Goal: Contribute content: Add original content to the website for others to see

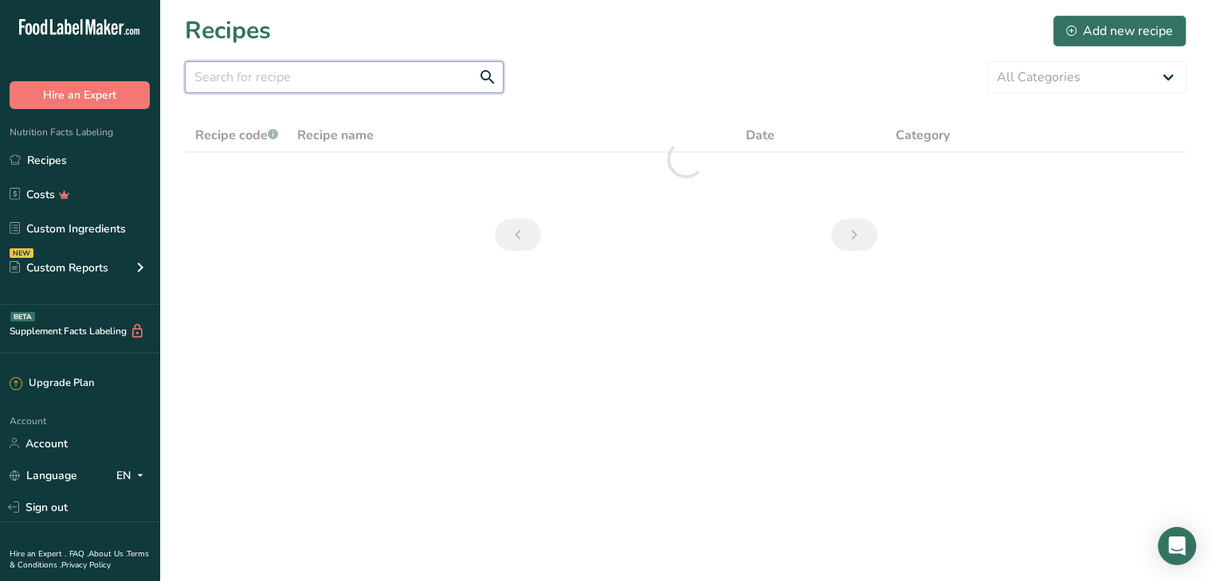
click at [326, 80] on input "text" at bounding box center [344, 77] width 319 height 32
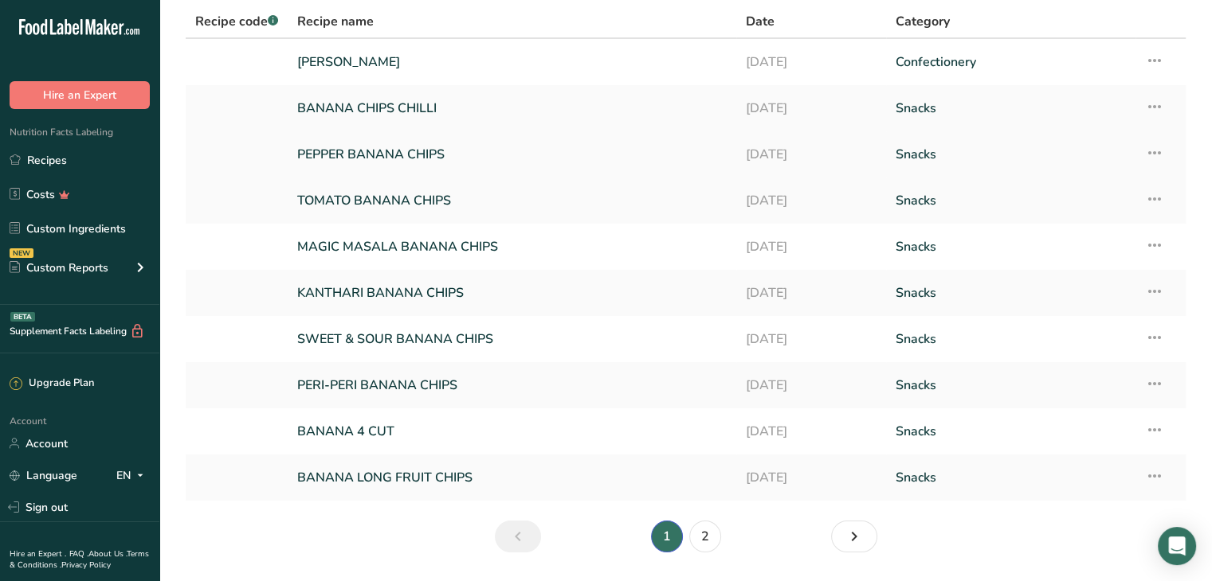
scroll to position [81, 0]
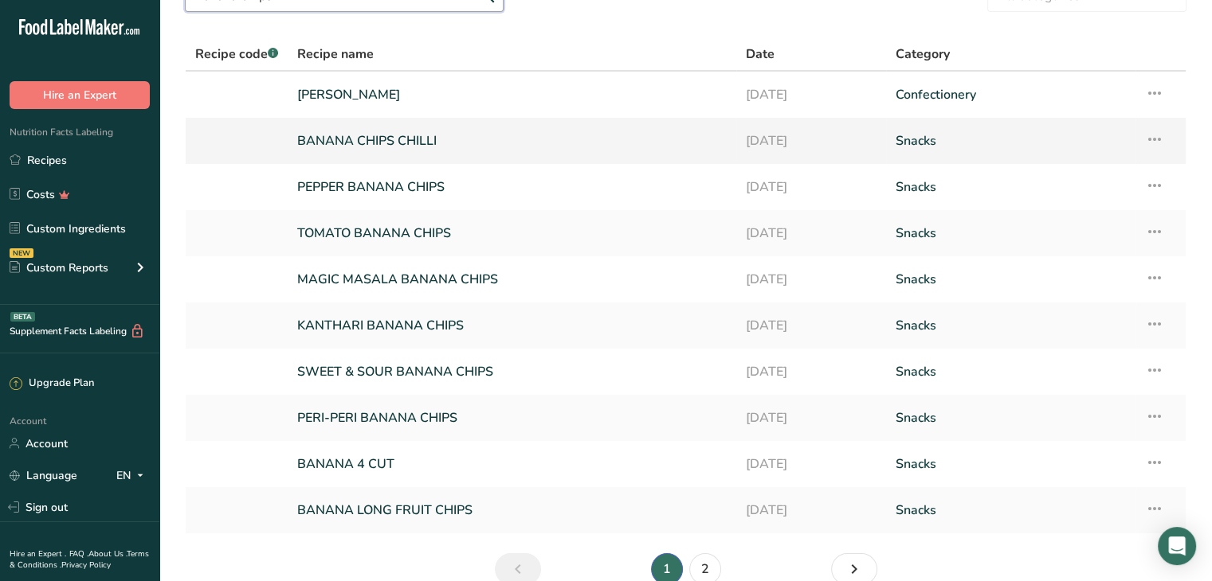
type input "Banana Chips"
click at [392, 132] on link "BANANA CHIPS CHILLI" at bounding box center [511, 140] width 429 height 33
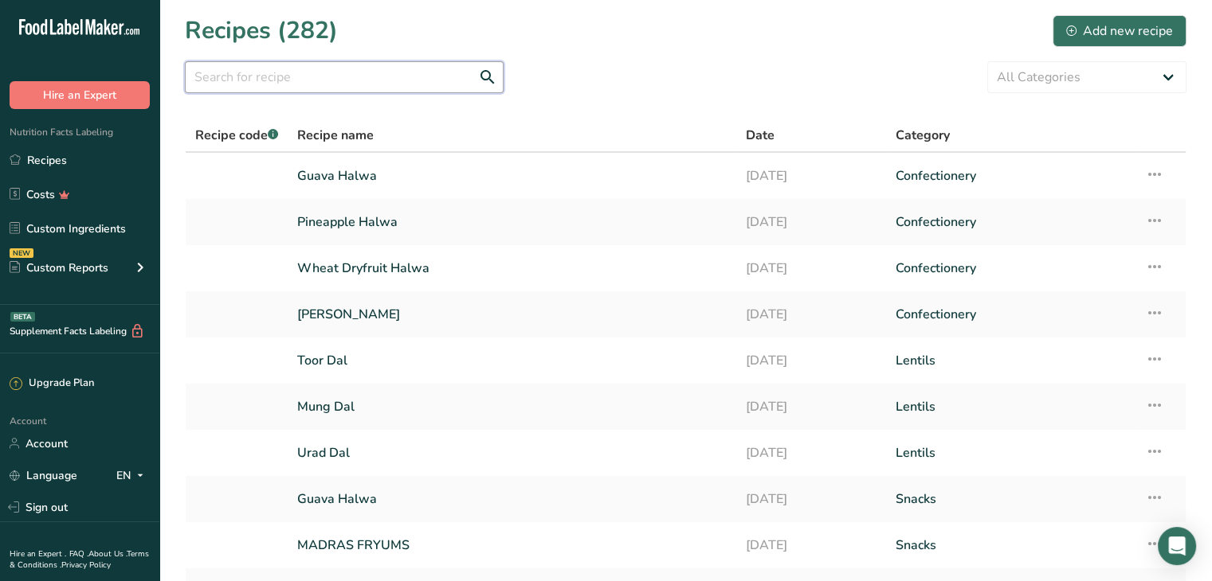
click at [245, 75] on input "text" at bounding box center [344, 77] width 319 height 32
click at [80, 159] on link "Recipes" at bounding box center [79, 160] width 159 height 30
click at [1102, 36] on div "Add new recipe" at bounding box center [1119, 31] width 107 height 19
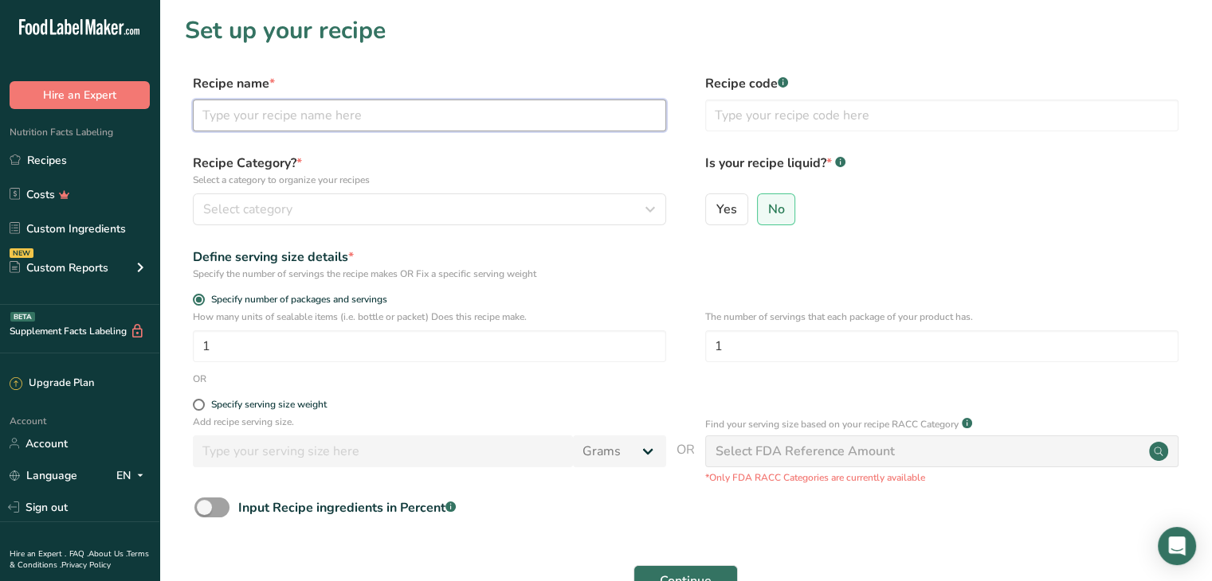
click at [335, 119] on input "text" at bounding box center [429, 116] width 473 height 32
type input "Banana Chips Coconut Oil"
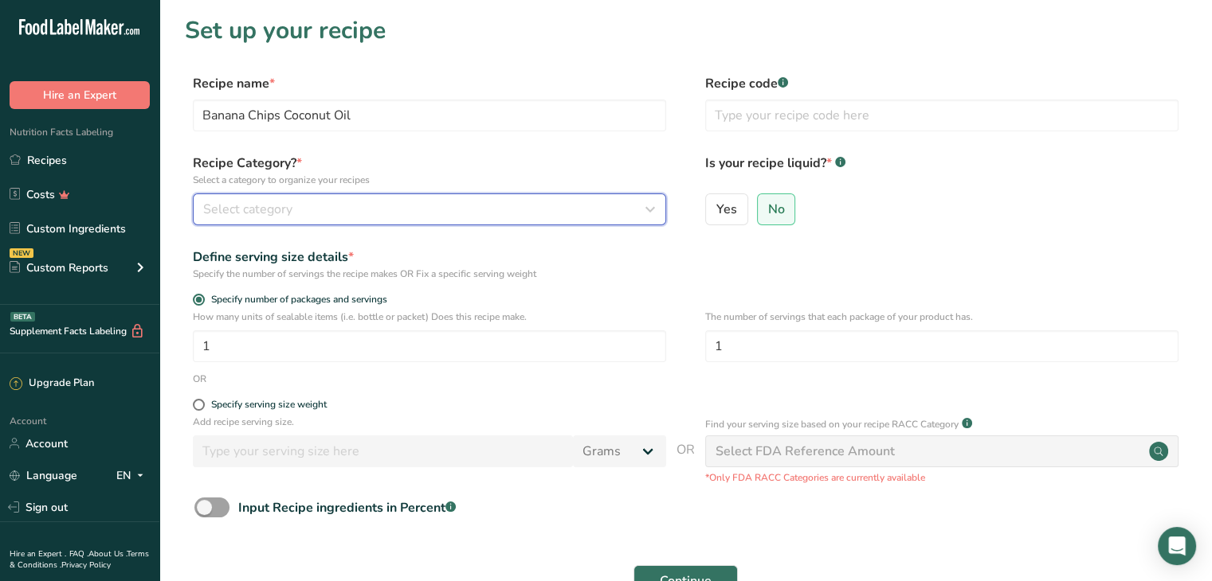
click at [433, 213] on div "Select category" at bounding box center [424, 209] width 443 height 19
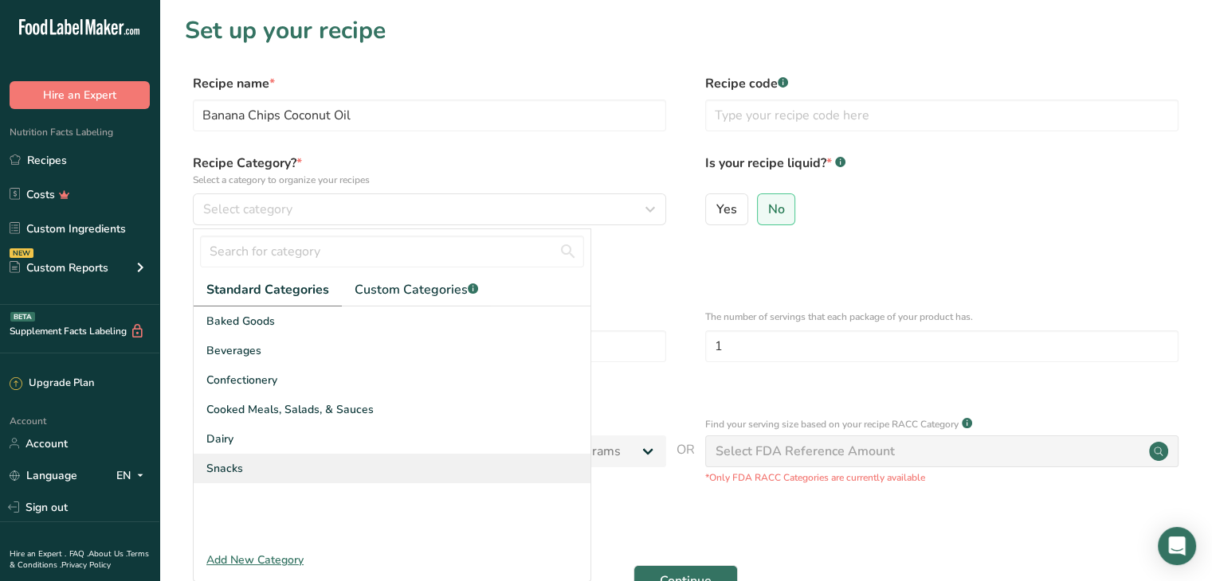
click at [255, 463] on div "Snacks" at bounding box center [392, 468] width 397 height 29
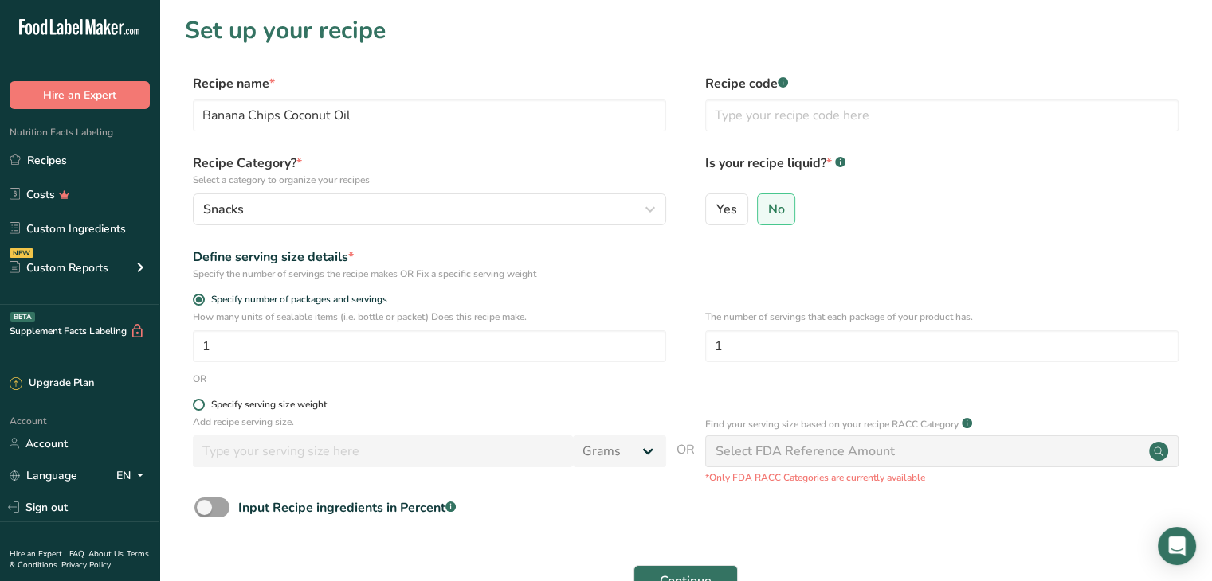
click at [200, 405] on span at bounding box center [199, 405] width 12 height 12
click at [200, 405] on input "Specify serving size weight" at bounding box center [198, 405] width 10 height 10
radio input "true"
radio input "false"
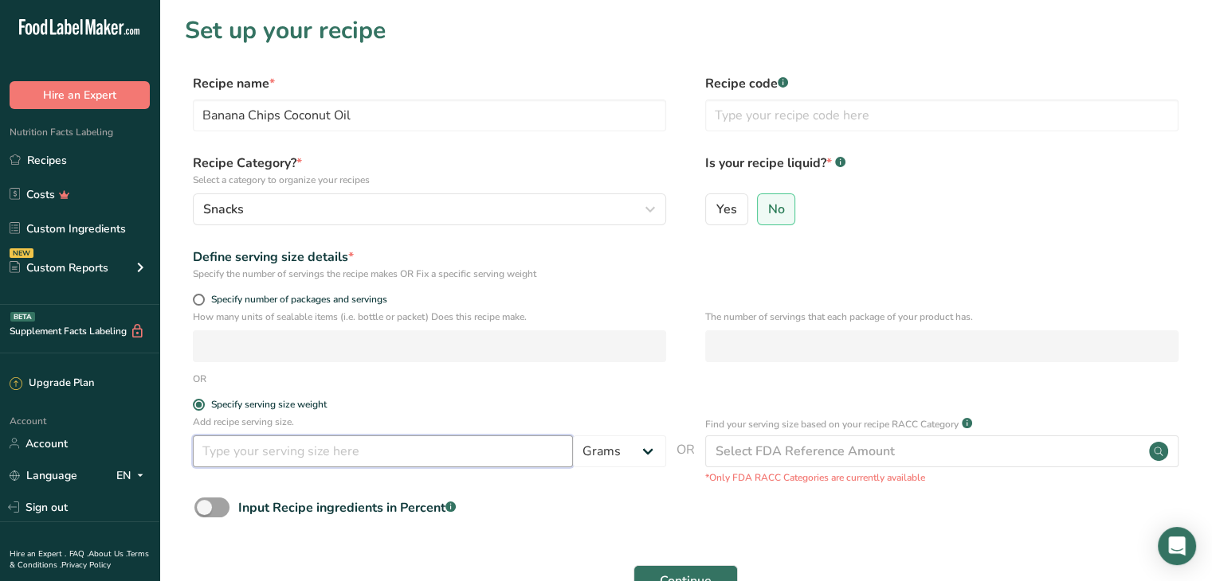
click at [233, 450] on input "number" at bounding box center [383, 452] width 380 height 32
type input "100"
click at [552, 409] on label "Specify serving size weight" at bounding box center [429, 405] width 473 height 12
click at [203, 409] on input "Specify serving size weight" at bounding box center [198, 405] width 10 height 10
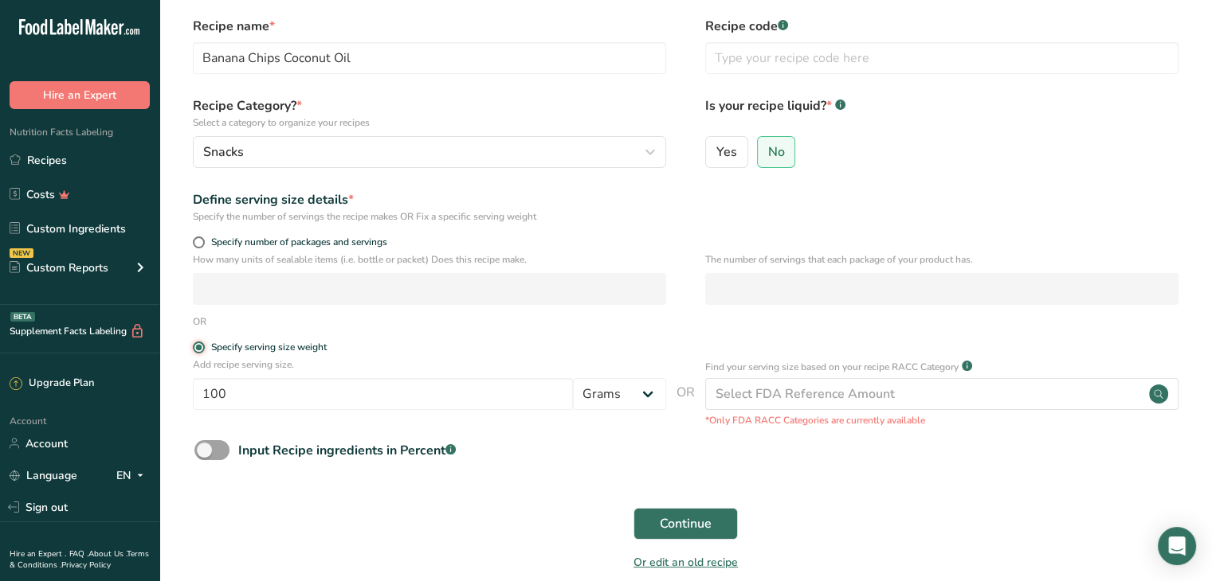
scroll to position [134, 0]
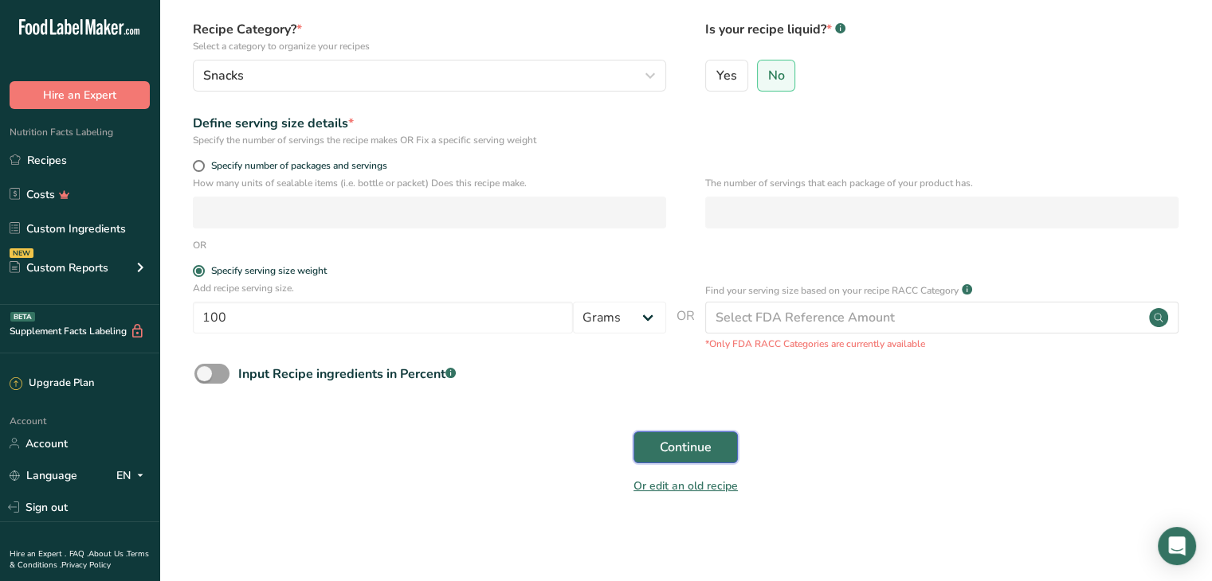
click at [684, 441] on span "Continue" at bounding box center [686, 447] width 52 height 19
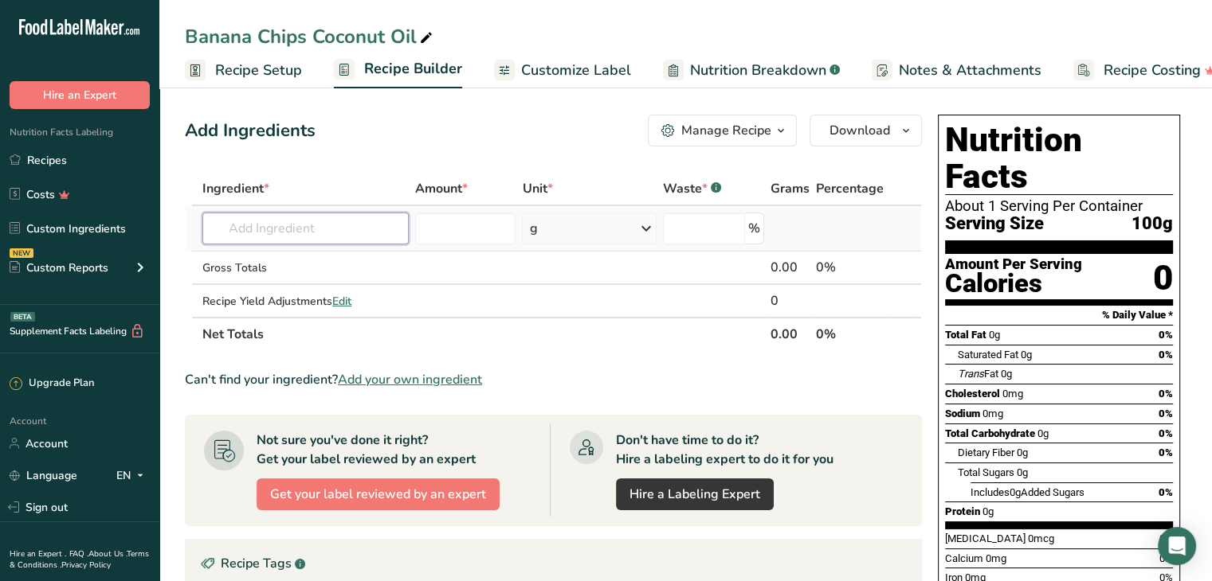
click at [292, 232] on input "text" at bounding box center [305, 229] width 206 height 32
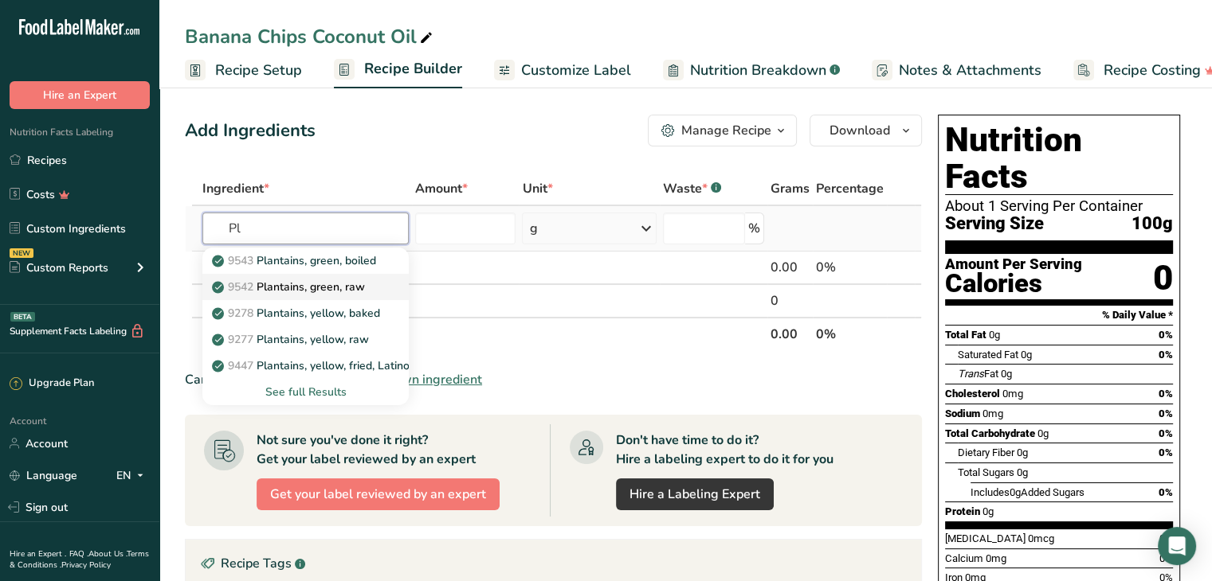
type input "P"
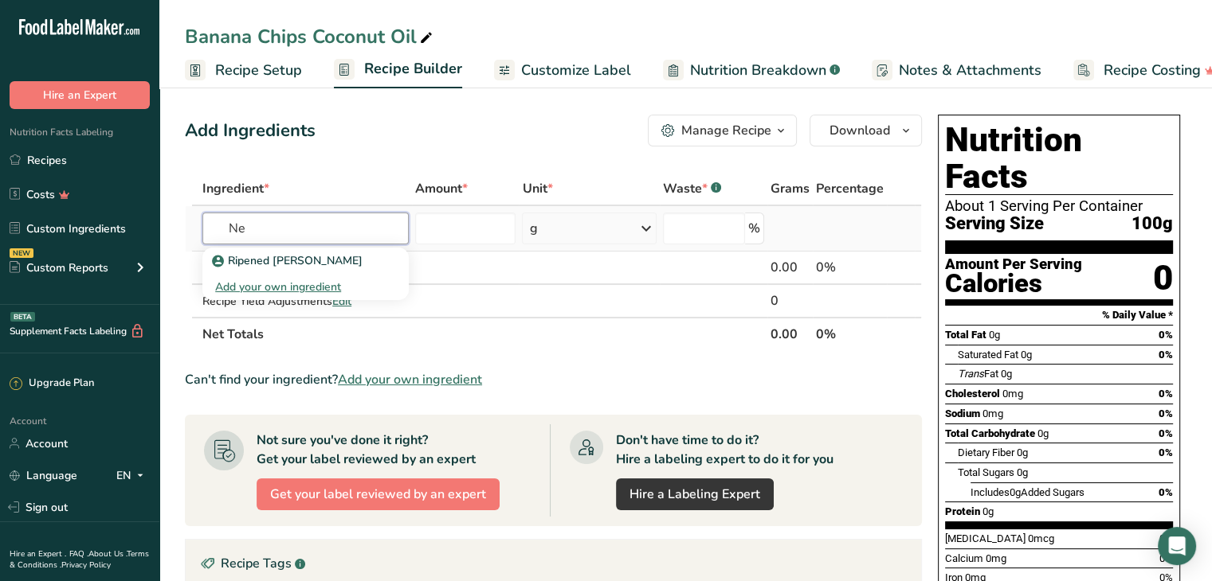
type input "N"
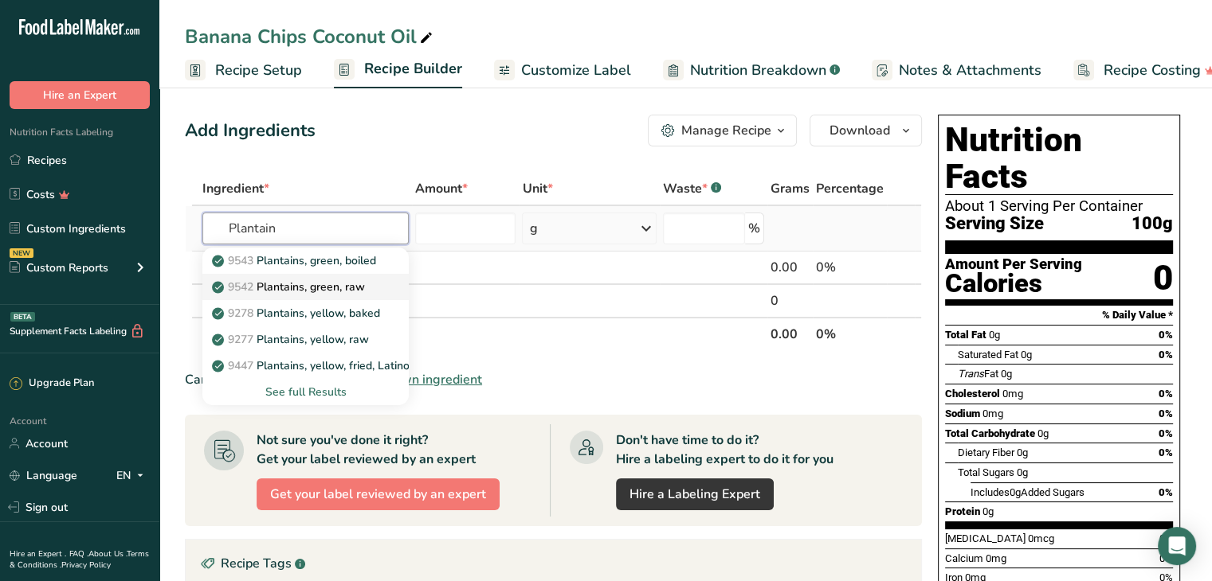
type input "Plantain"
click at [331, 288] on p "9542 Plantains, green, raw" at bounding box center [290, 287] width 150 height 17
type input "Plantains, green, raw"
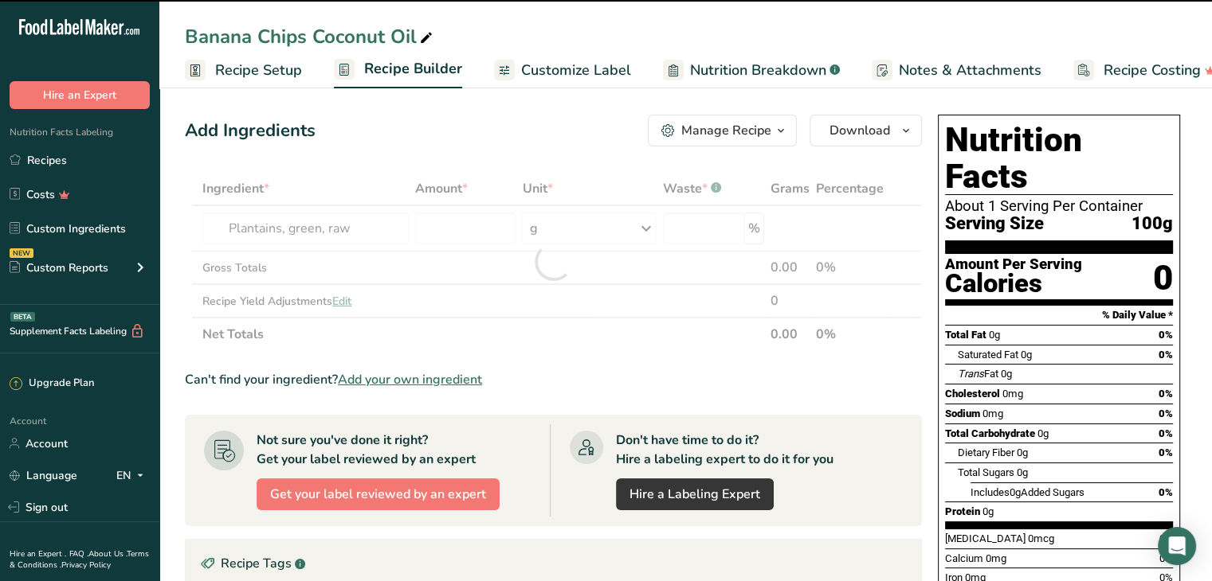
type input "0"
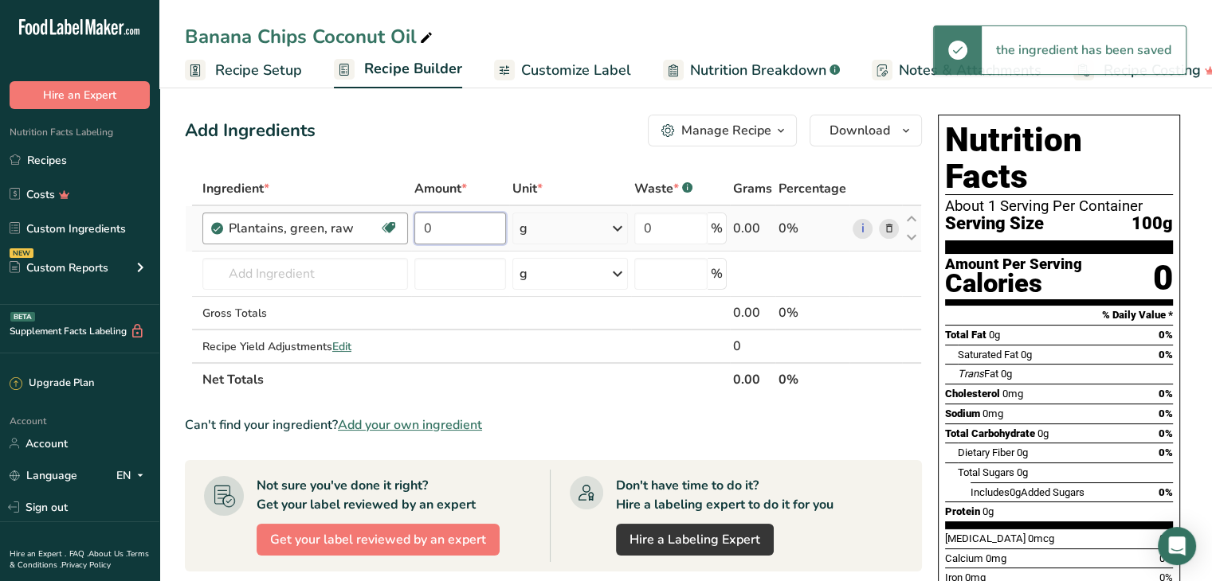
drag, startPoint x: 457, startPoint y: 224, endPoint x: 395, endPoint y: 230, distance: 62.5
click at [395, 230] on tr "Plantains, green, raw Source of Antioxidants Dairy free Gluten free Vegan Veget…" at bounding box center [553, 228] width 735 height 45
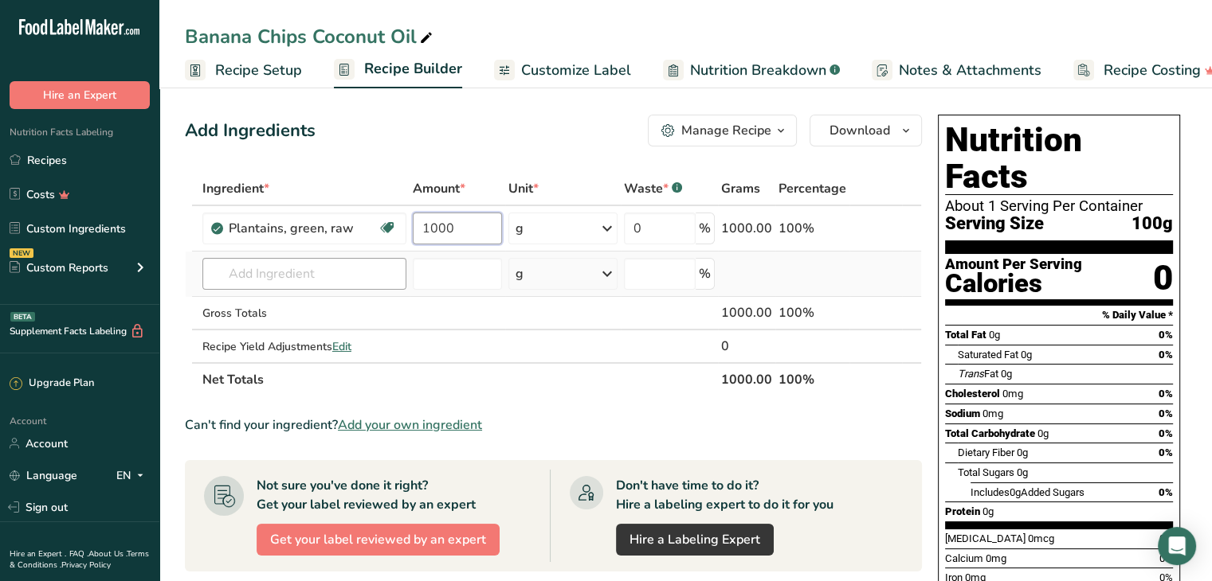
type input "1000"
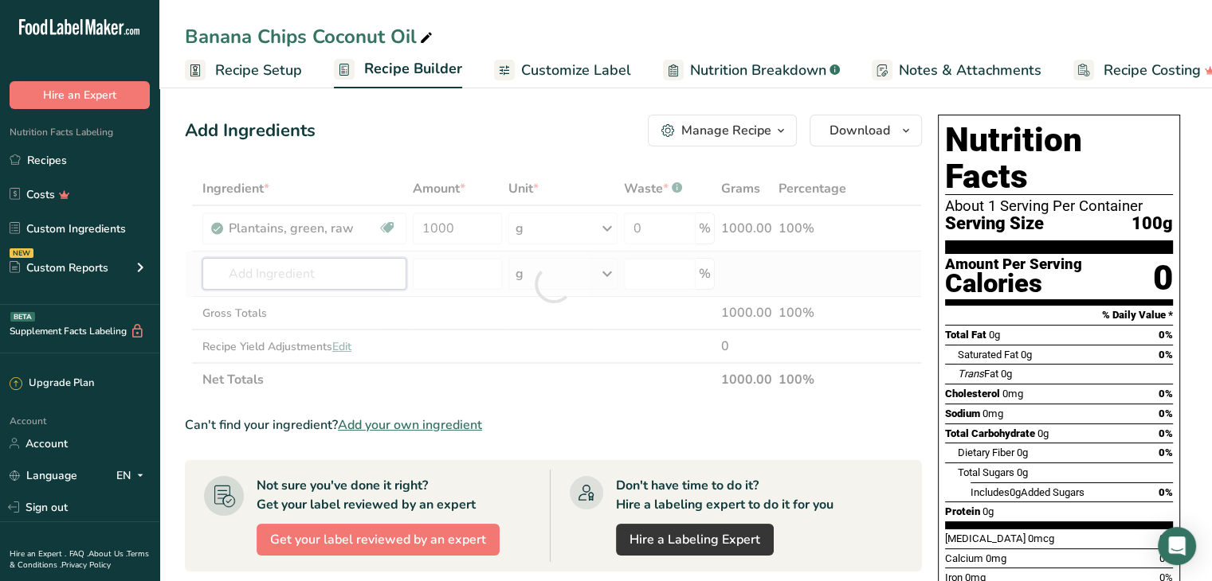
click at [305, 275] on div "Ingredient * Amount * Unit * Waste * .a-a{fill:#347362;}.b-a{fill:#fff;} Grams …" at bounding box center [553, 284] width 737 height 225
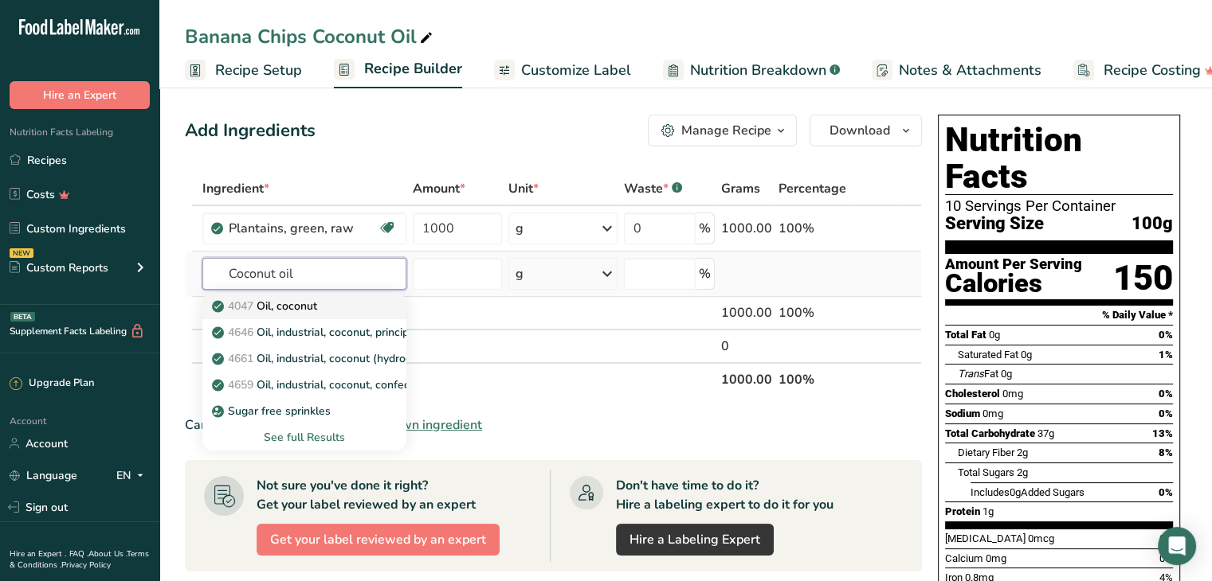
type input "Coconut oil"
click at [311, 303] on p "4047 Oil, coconut" at bounding box center [266, 306] width 102 height 17
type input "Oil, coconut"
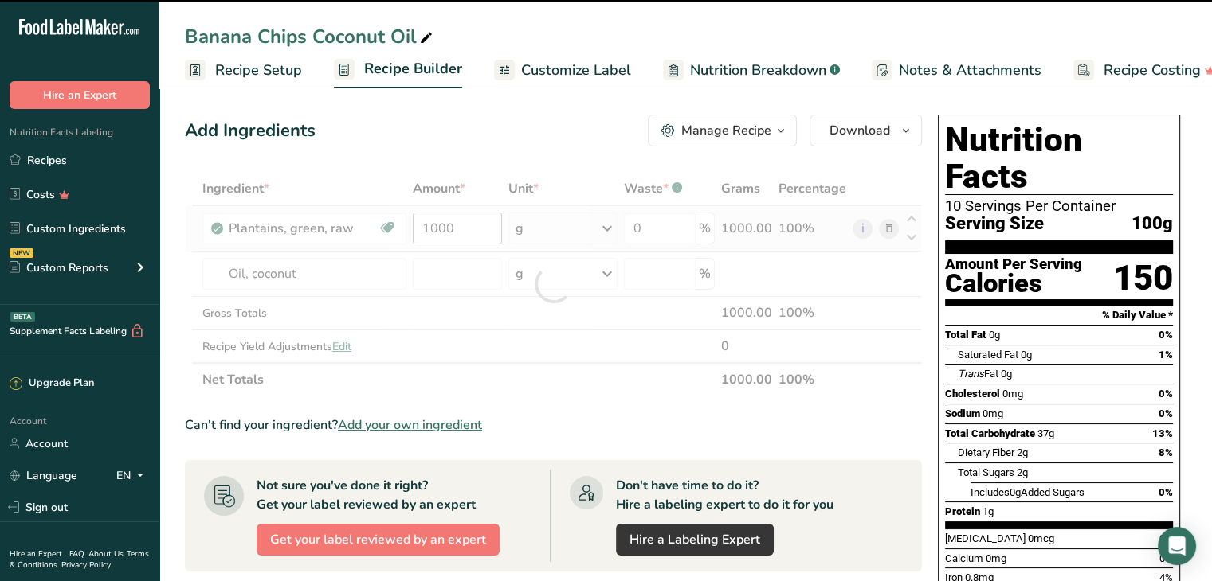
type input "0"
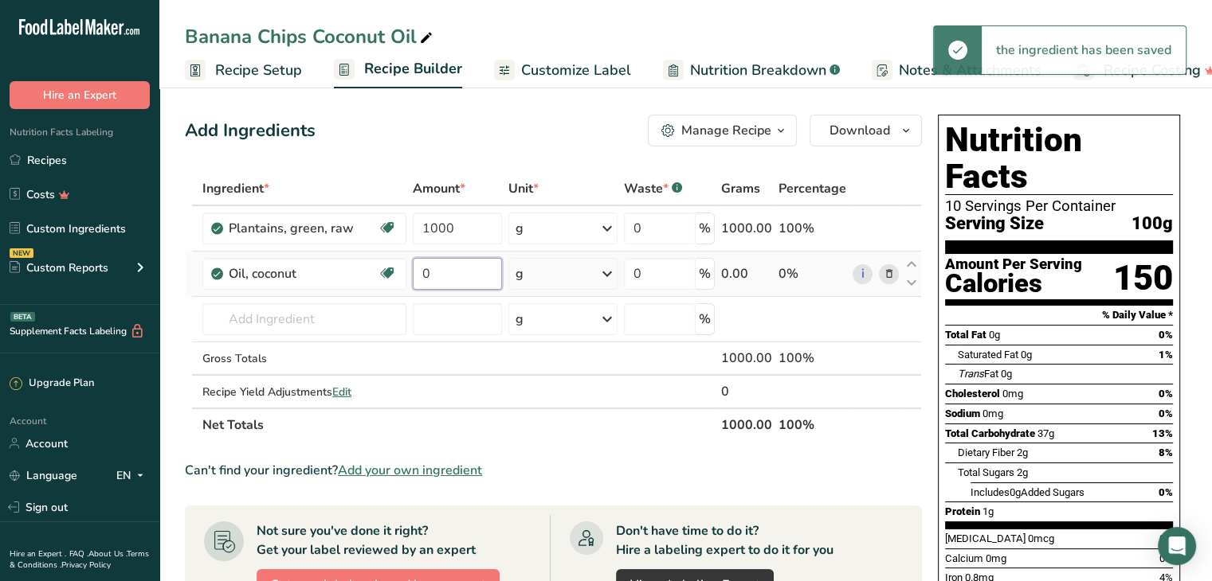
click at [441, 274] on input "0" at bounding box center [457, 274] width 89 height 32
drag, startPoint x: 441, startPoint y: 272, endPoint x: 402, endPoint y: 272, distance: 39.0
click at [402, 272] on tr "Oil, coconut Dairy free Gluten free Vegan Vegetarian Soy free 0 g Portions 1 tb…" at bounding box center [553, 274] width 735 height 45
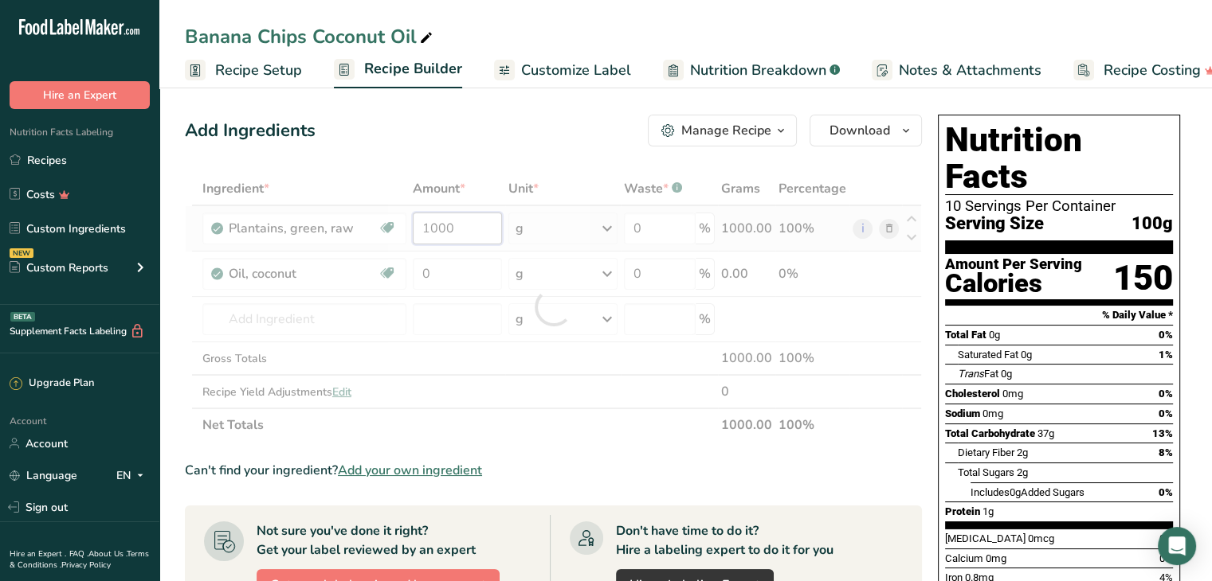
click at [460, 227] on div "Ingredient * Amount * Unit * Waste * .a-a{fill:#347362;}.b-a{fill:#fff;} Grams …" at bounding box center [553, 307] width 737 height 270
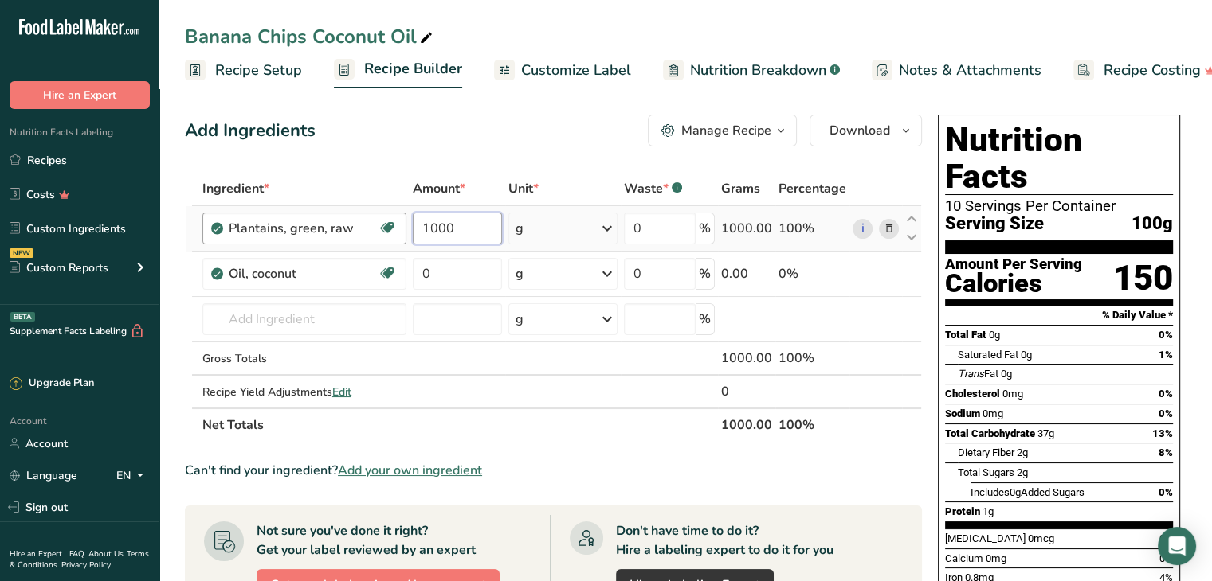
drag, startPoint x: 465, startPoint y: 221, endPoint x: 379, endPoint y: 221, distance: 86.0
click at [379, 221] on tr "Plantains, green, raw Source of Antioxidants Dairy free Gluten free Vegan Veget…" at bounding box center [553, 228] width 735 height 45
type input "350"
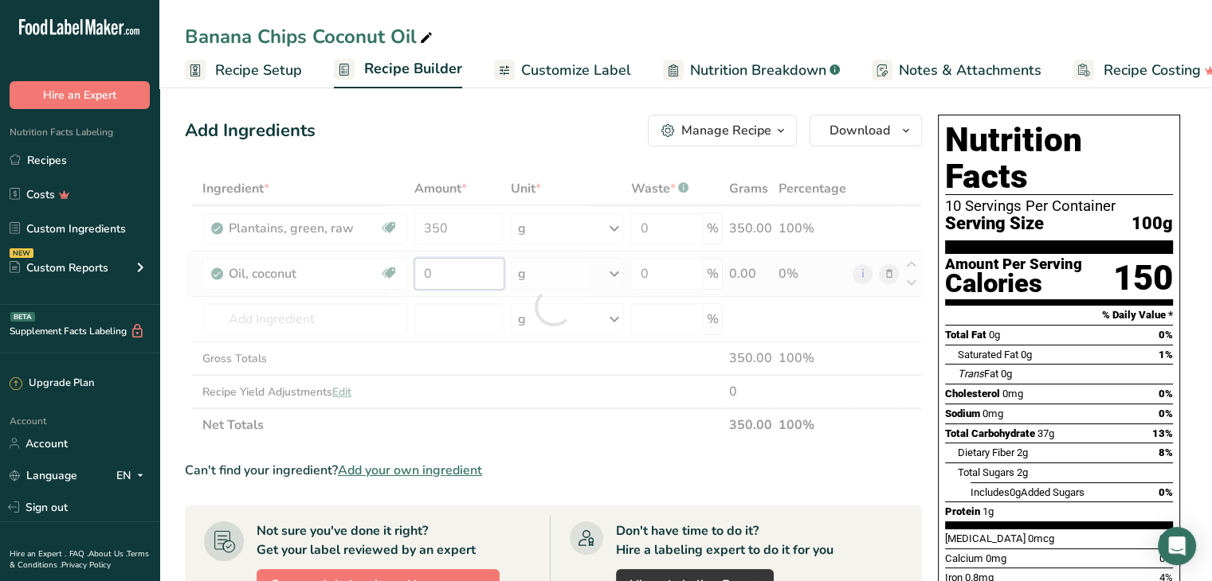
click at [462, 274] on div "Ingredient * Amount * Unit * Waste * .a-a{fill:#347362;}.b-a{fill:#fff;} Grams …" at bounding box center [553, 307] width 737 height 270
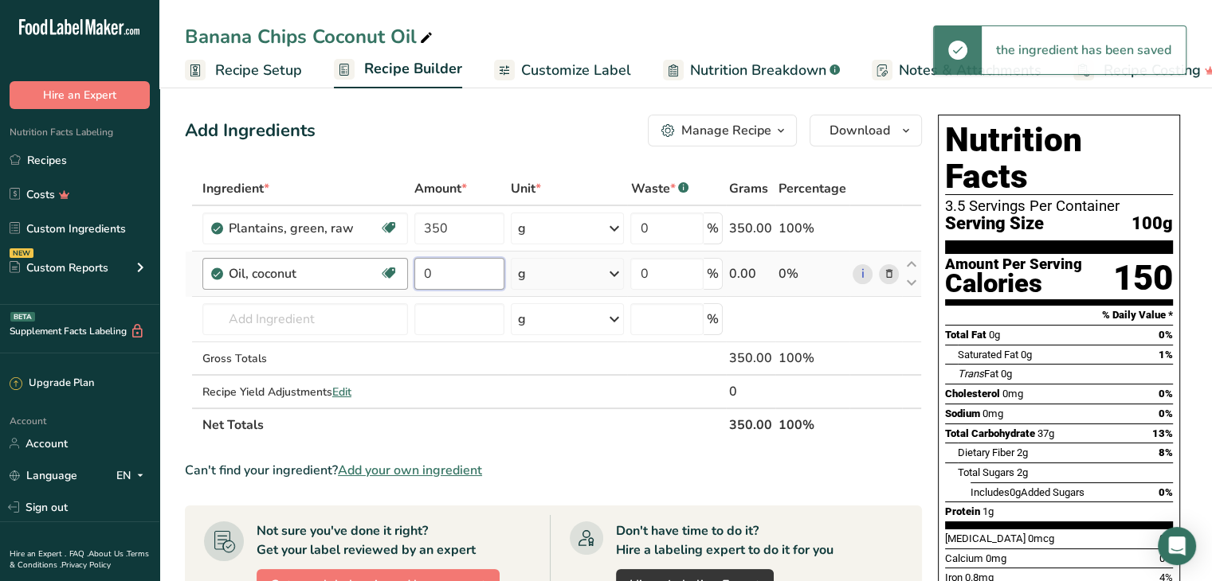
drag, startPoint x: 452, startPoint y: 271, endPoint x: 404, endPoint y: 267, distance: 48.8
click at [405, 268] on tr "Oil, coconut Dairy free Gluten free Vegan Vegetarian Soy free 0 g Portions 1 tb…" at bounding box center [553, 274] width 735 height 45
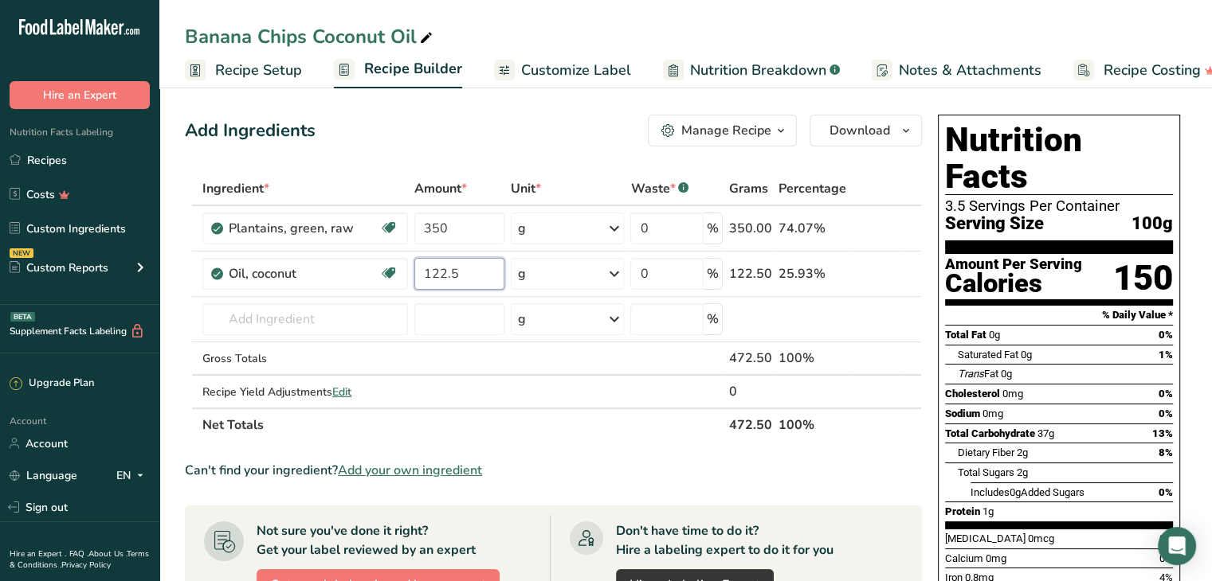
type input "122.5"
click at [578, 130] on div "Add Ingredients Manage Recipe Delete Recipe Duplicate Recipe Scale Recipe Save …" at bounding box center [553, 131] width 737 height 32
drag, startPoint x: 464, startPoint y: 232, endPoint x: 421, endPoint y: 231, distance: 43.0
click at [421, 231] on input "350" at bounding box center [459, 229] width 91 height 32
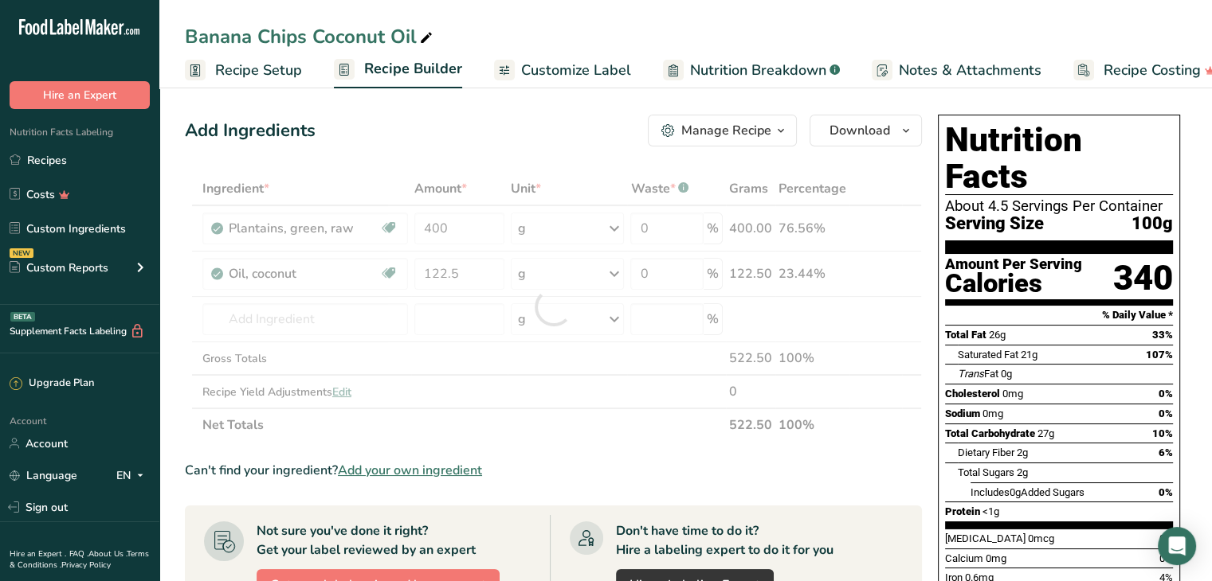
click at [522, 128] on div "Add Ingredients Manage Recipe Delete Recipe Duplicate Recipe Scale Recipe Save …" at bounding box center [553, 131] width 737 height 32
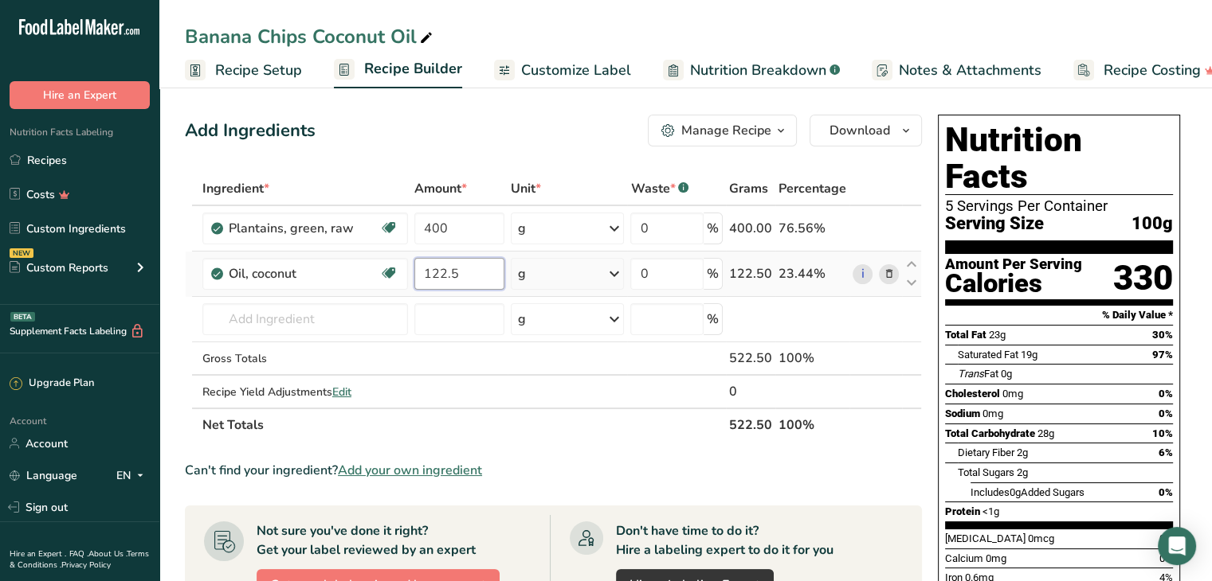
drag, startPoint x: 466, startPoint y: 273, endPoint x: 409, endPoint y: 271, distance: 56.6
click at [411, 271] on td "122.5" at bounding box center [459, 274] width 97 height 45
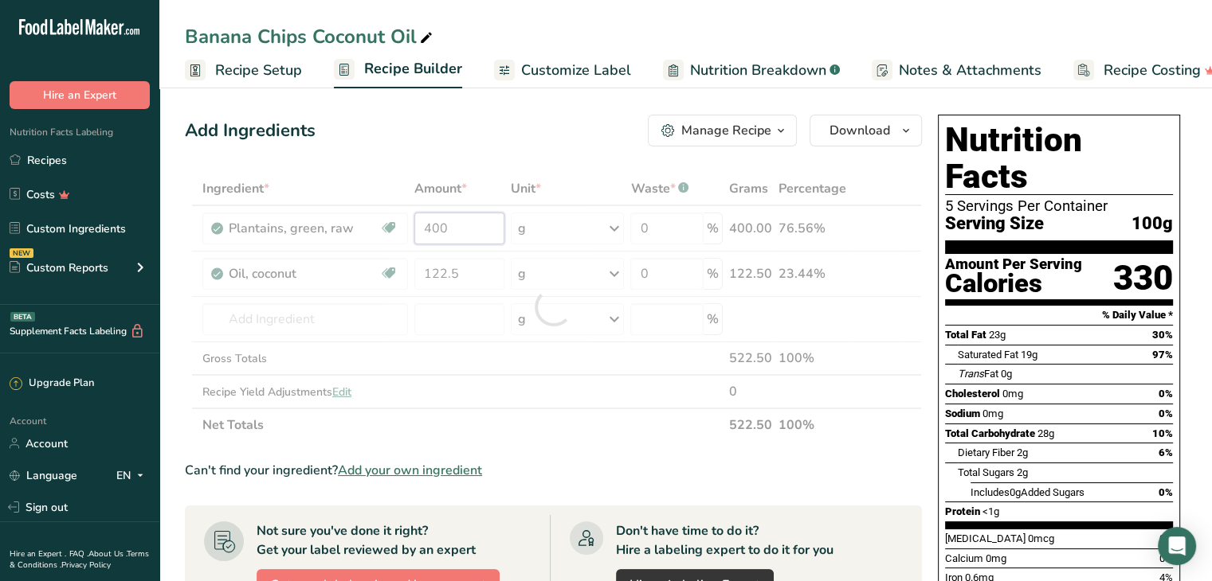
drag, startPoint x: 458, startPoint y: 229, endPoint x: 411, endPoint y: 227, distance: 47.0
click at [411, 227] on div "Ingredient * Amount * Unit * Waste * .a-a{fill:#347362;}.b-a{fill:#fff;} Grams …" at bounding box center [553, 307] width 737 height 270
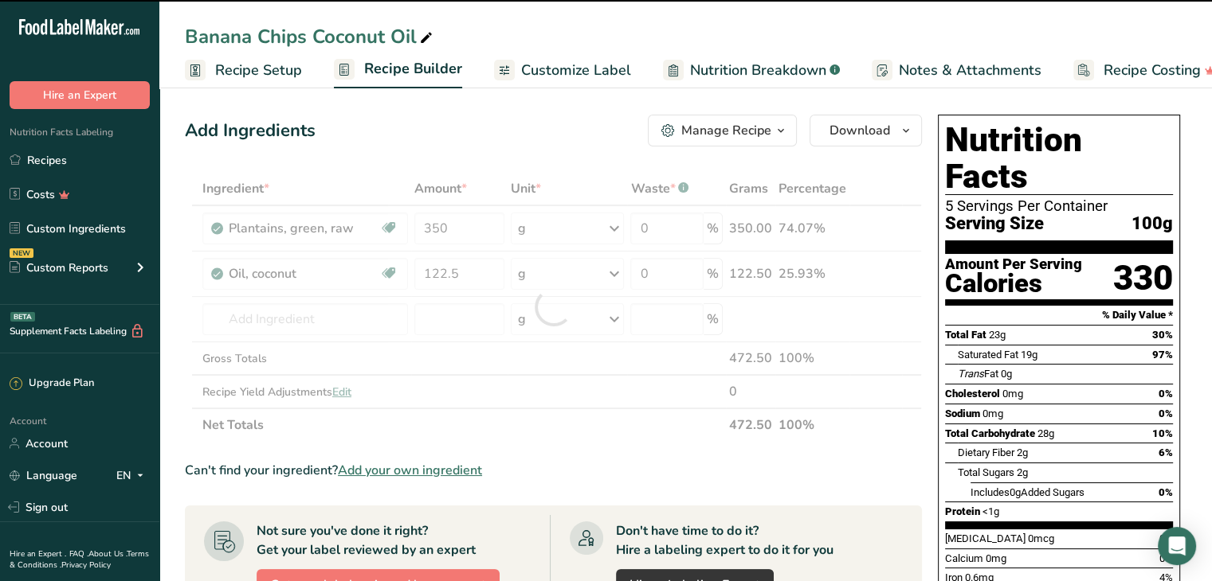
click at [462, 265] on div at bounding box center [553, 307] width 737 height 270
type input "400"
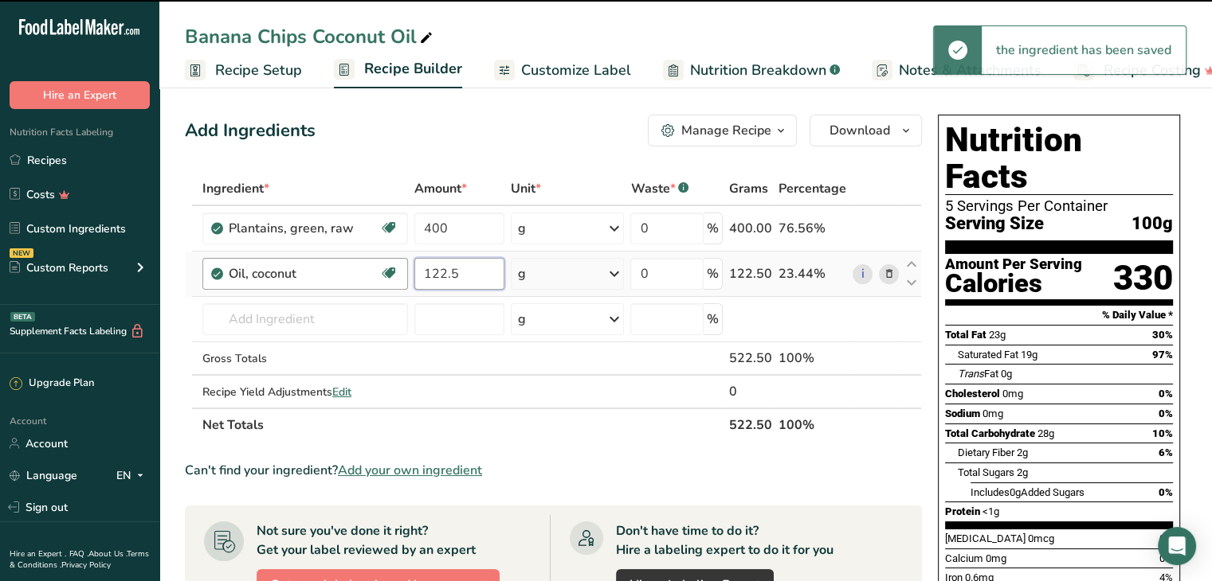
drag, startPoint x: 464, startPoint y: 272, endPoint x: 402, endPoint y: 271, distance: 62.1
click at [402, 271] on tr "Oil, coconut Dairy free Gluten free Vegan Vegetarian Soy free 122.5 g Portions …" at bounding box center [553, 274] width 735 height 45
type input "200"
type input "350"
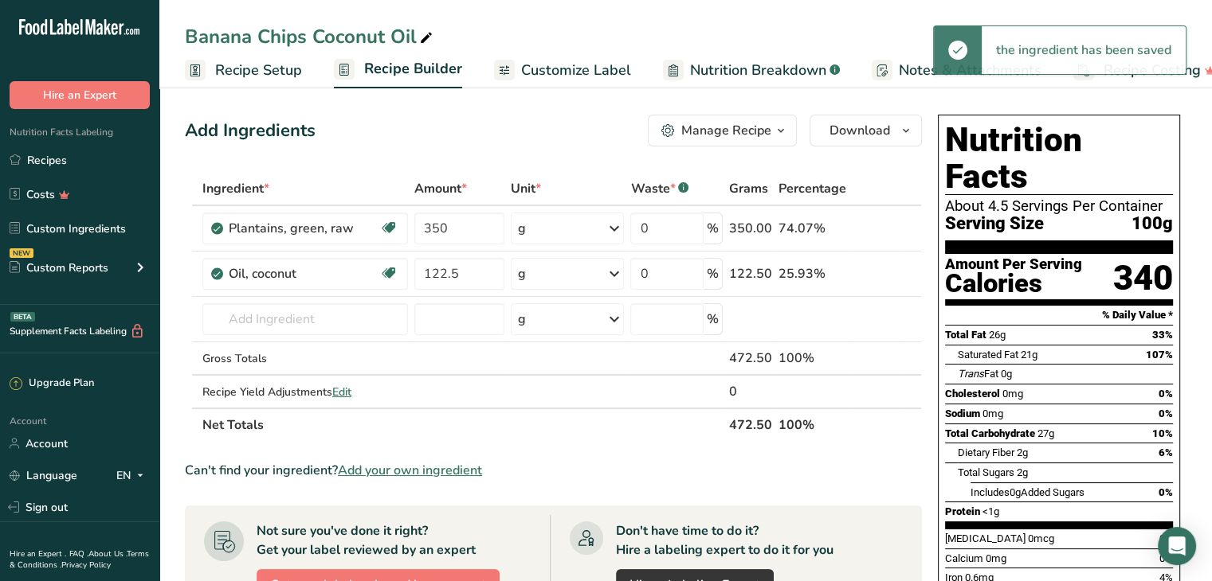
click at [487, 144] on div "Add Ingredients Manage Recipe Delete Recipe Duplicate Recipe Scale Recipe Save …" at bounding box center [553, 131] width 737 height 32
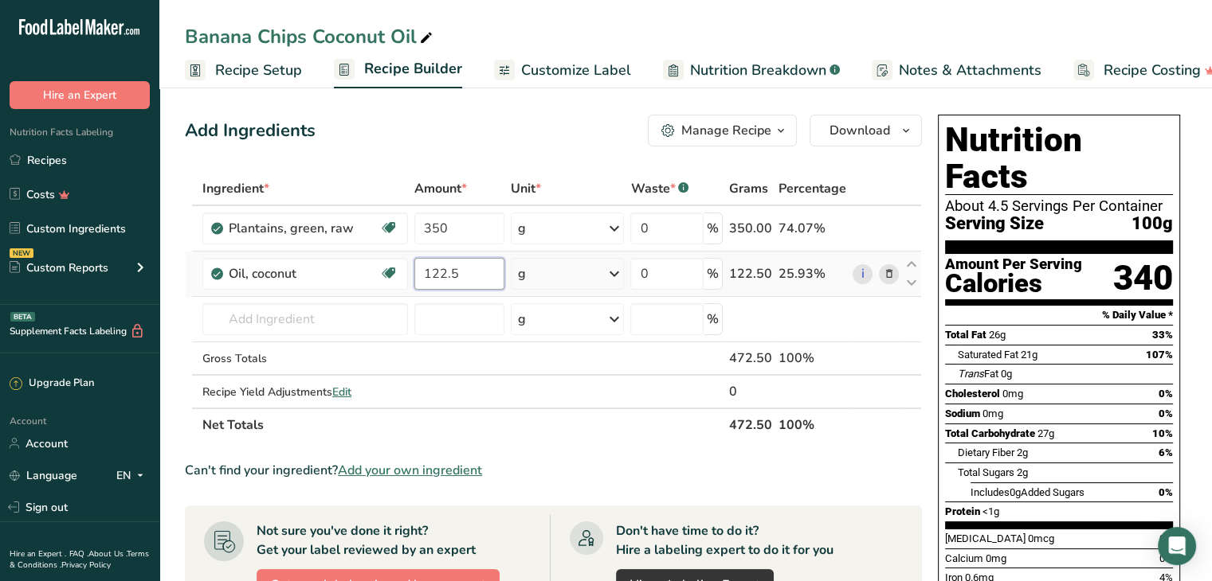
click at [483, 271] on input "122.5" at bounding box center [459, 274] width 91 height 32
drag, startPoint x: 477, startPoint y: 275, endPoint x: 404, endPoint y: 273, distance: 73.3
click at [405, 274] on tr "Oil, coconut Dairy free Gluten free Vegan Vegetarian Soy free 122.5 g Portions …" at bounding box center [553, 274] width 735 height 45
type input "200"
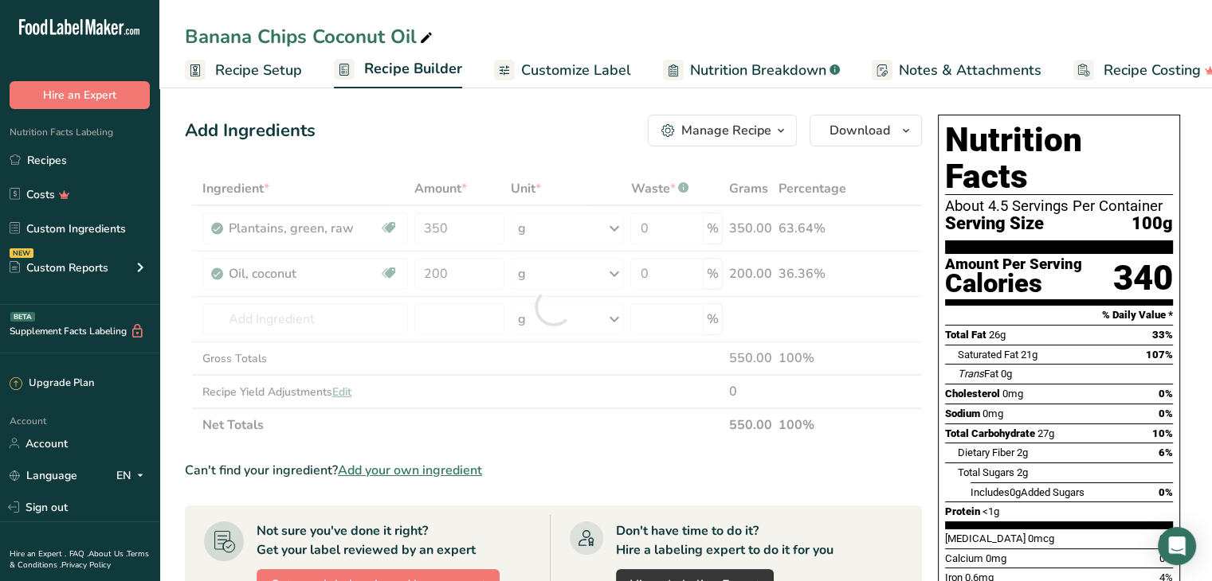
click at [515, 144] on div "Add Ingredients Manage Recipe Delete Recipe Duplicate Recipe Scale Recipe Save …" at bounding box center [553, 131] width 737 height 32
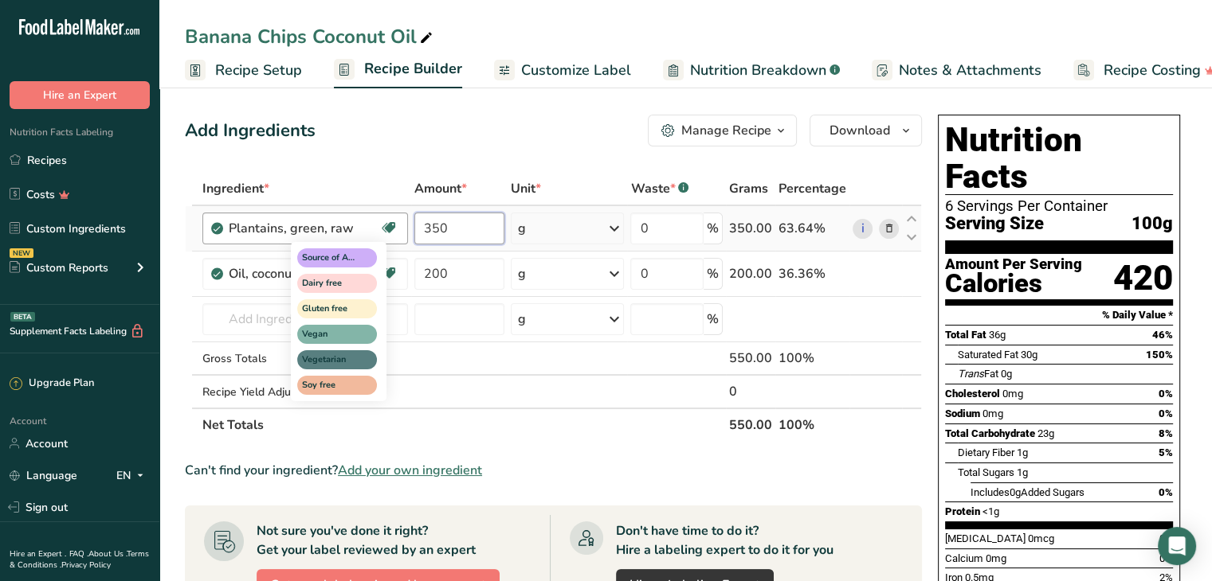
drag, startPoint x: 472, startPoint y: 225, endPoint x: 396, endPoint y: 217, distance: 76.9
click at [396, 217] on tr "Plantains, green, raw Source of Antioxidants Dairy free Gluten free Vegan Veget…" at bounding box center [553, 228] width 735 height 45
type input "3"
type input "650"
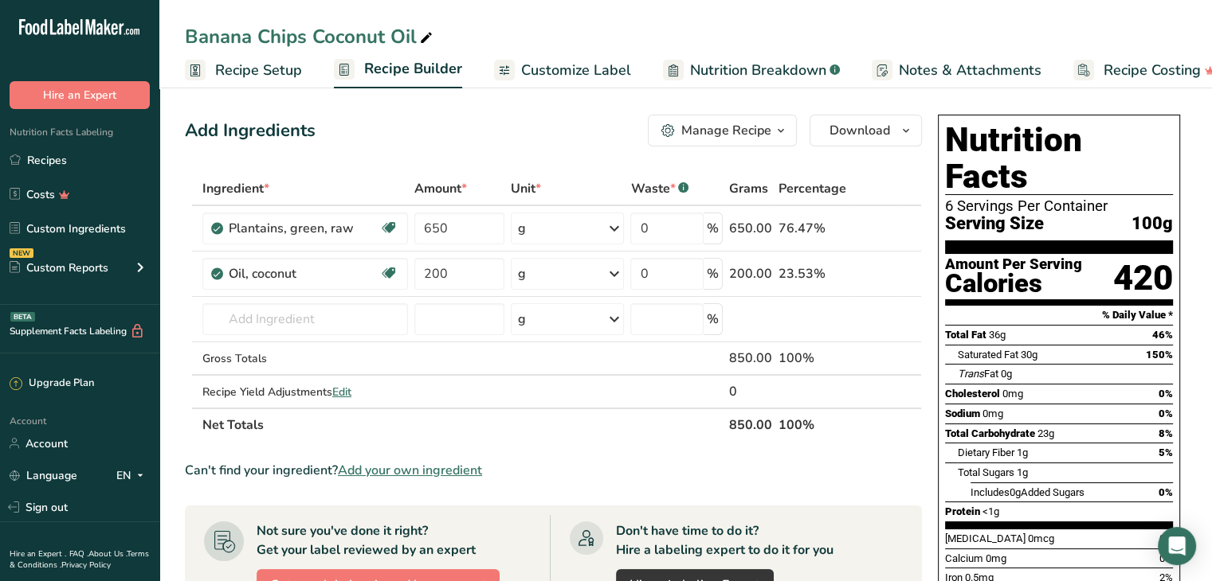
click at [511, 151] on div "Add Ingredients Manage Recipe Delete Recipe Duplicate Recipe Scale Recipe Save …" at bounding box center [558, 566] width 746 height 916
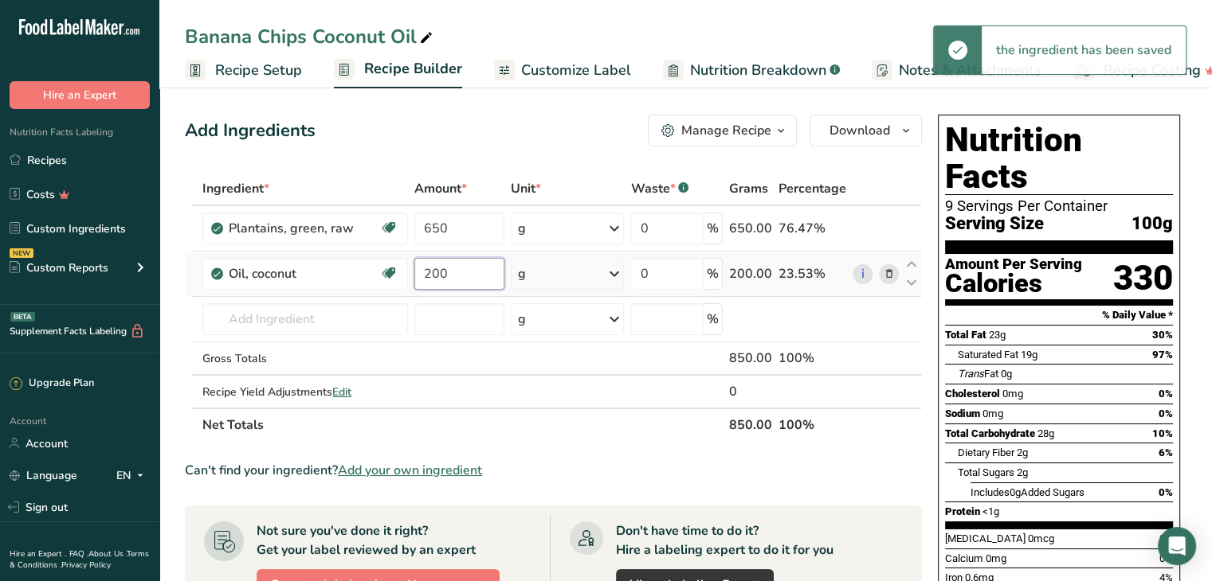
click at [453, 270] on input "200" at bounding box center [459, 274] width 91 height 32
drag, startPoint x: 453, startPoint y: 276, endPoint x: 421, endPoint y: 278, distance: 31.9
click at [421, 278] on input "200" at bounding box center [459, 274] width 91 height 32
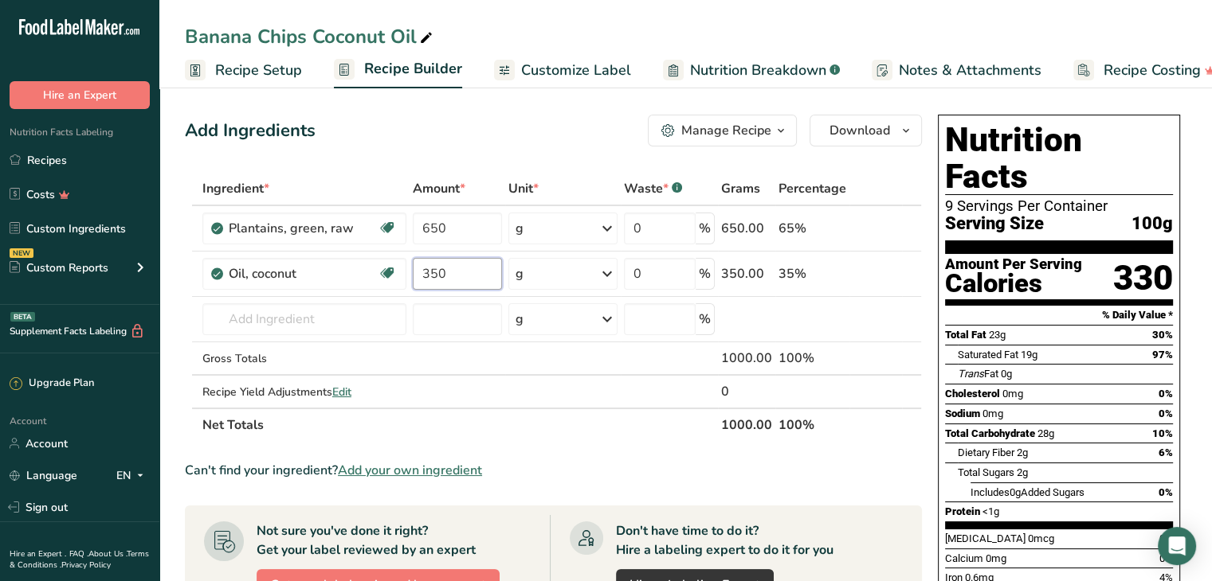
type input "350"
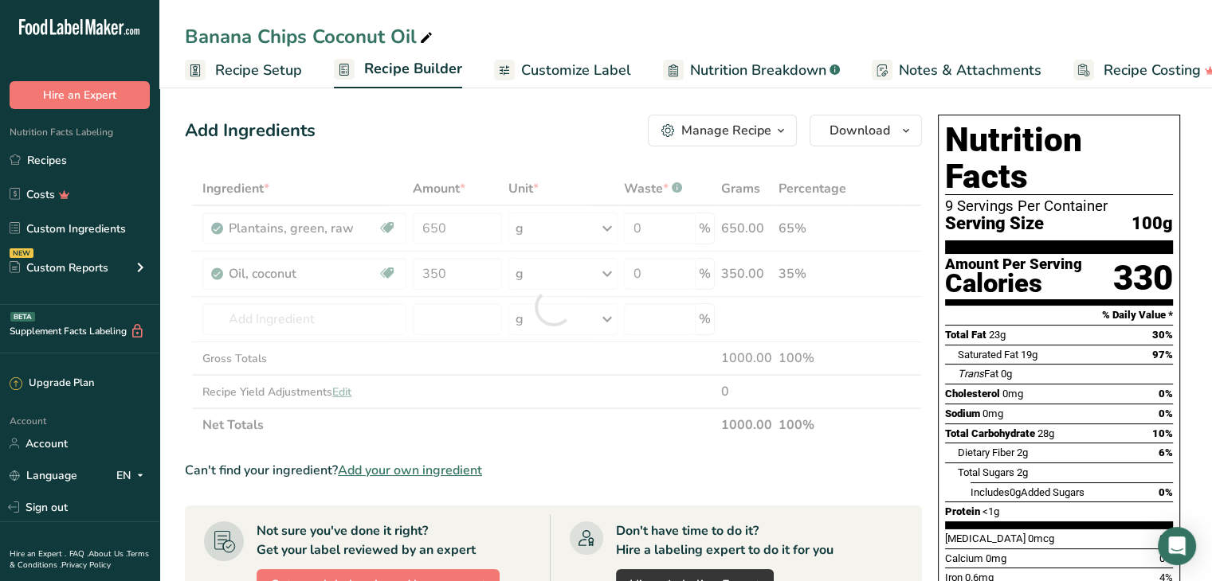
click at [477, 141] on div "Add Ingredients Manage Recipe Delete Recipe Duplicate Recipe Scale Recipe Save …" at bounding box center [553, 131] width 737 height 32
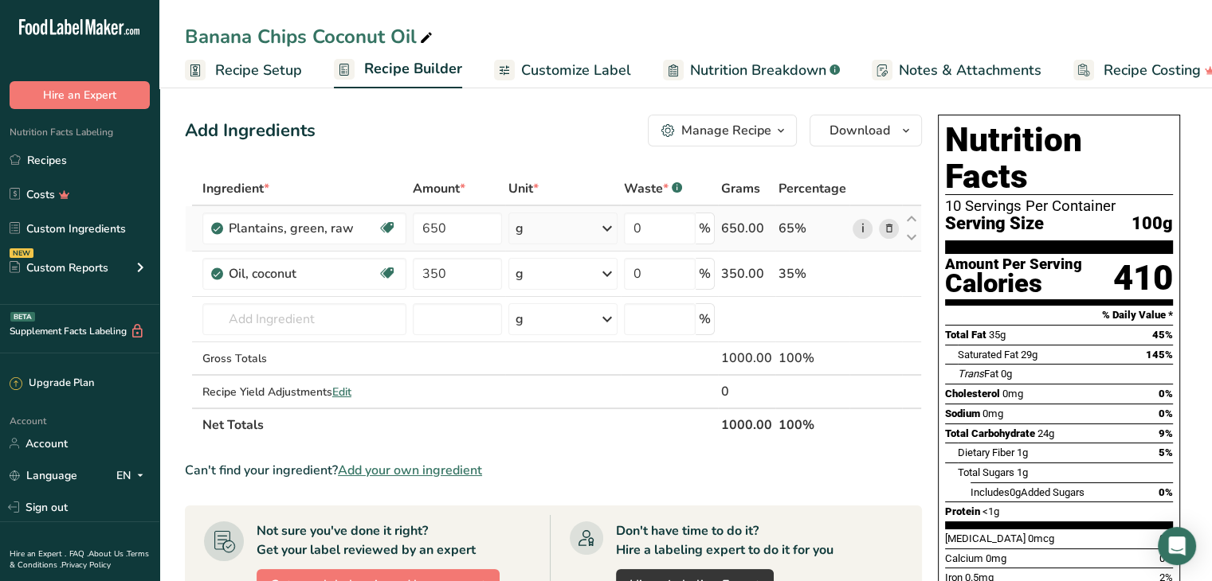
click at [859, 233] on link "i" at bounding box center [862, 229] width 20 height 20
drag, startPoint x: 441, startPoint y: 226, endPoint x: 420, endPoint y: 229, distance: 21.7
click at [420, 229] on input "650" at bounding box center [457, 229] width 89 height 32
type input "65"
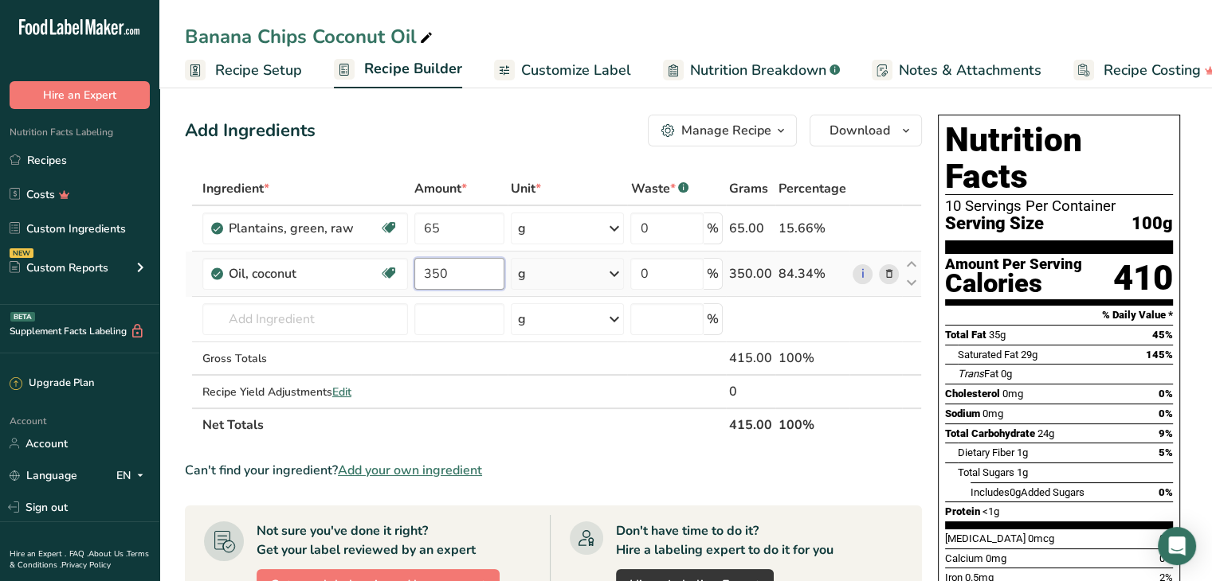
click at [440, 268] on div "Ingredient * Amount * Unit * Waste * .a-a{fill:#347362;}.b-a{fill:#fff;} Grams …" at bounding box center [553, 307] width 737 height 270
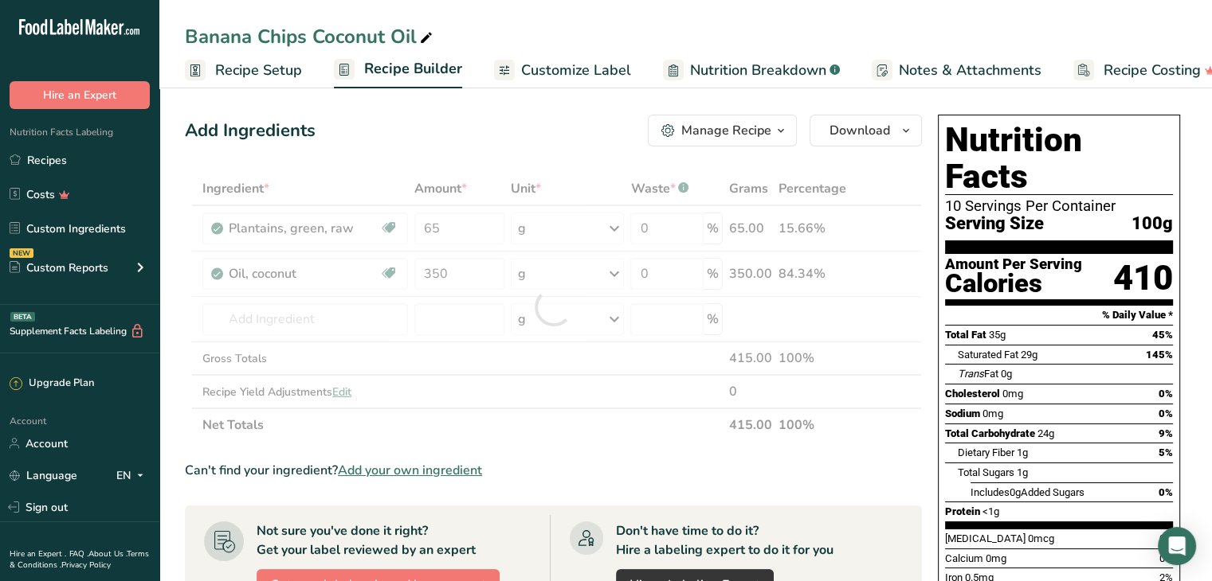
click at [452, 271] on div at bounding box center [553, 307] width 737 height 270
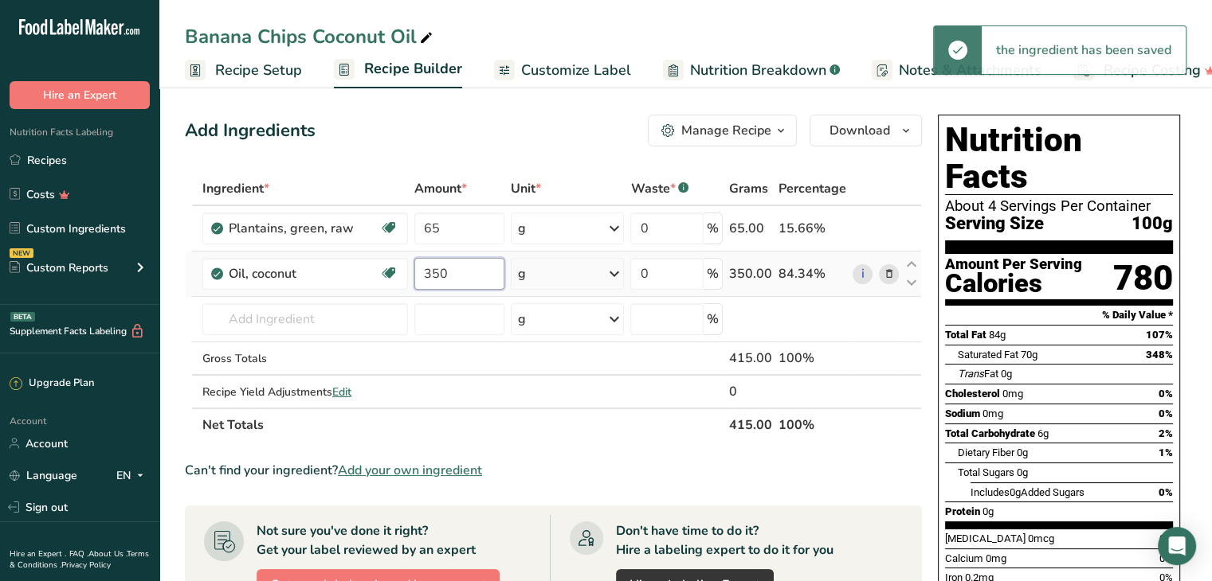
drag, startPoint x: 452, startPoint y: 273, endPoint x: 414, endPoint y: 272, distance: 37.4
click at [414, 272] on input "350" at bounding box center [459, 274] width 91 height 32
type input "35"
click at [508, 163] on div "Add Ingredients Manage Recipe Delete Recipe Duplicate Recipe Scale Recipe Save …" at bounding box center [558, 566] width 746 height 916
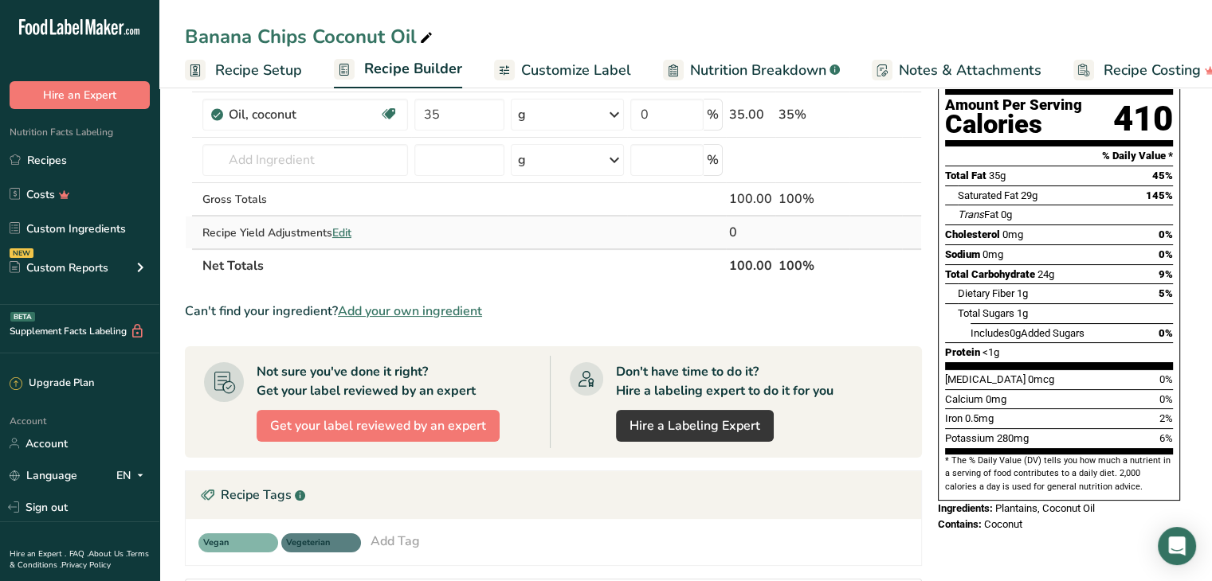
scroll to position [80, 0]
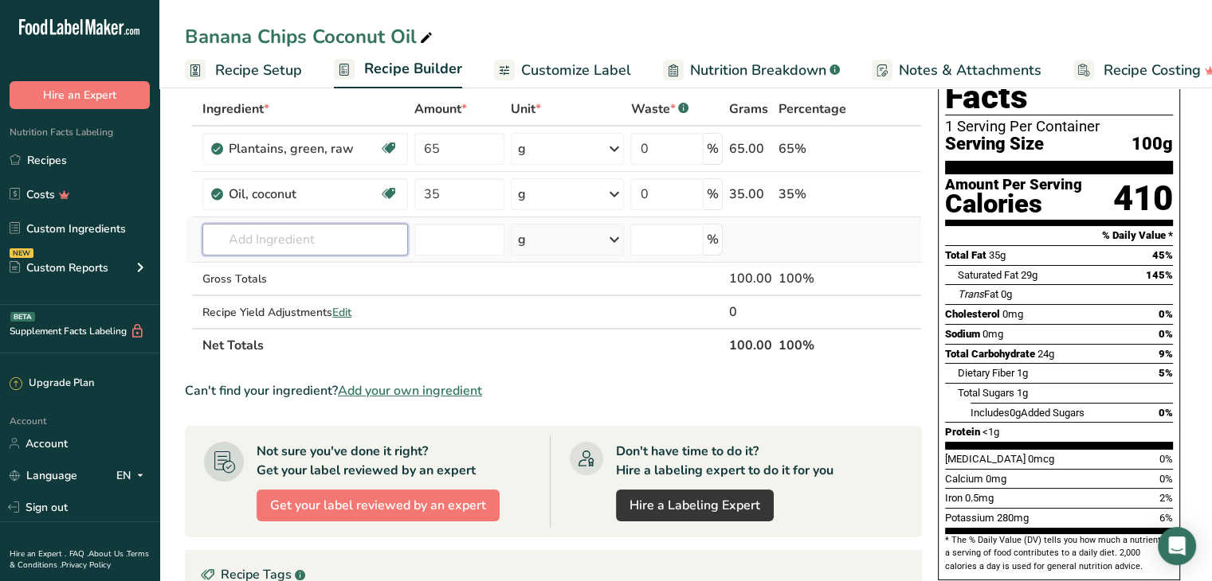
click at [269, 230] on input "text" at bounding box center [305, 240] width 206 height 32
click at [448, 237] on input "number" at bounding box center [459, 240] width 91 height 32
type input "1.5"
click at [350, 233] on input "text" at bounding box center [305, 240] width 206 height 32
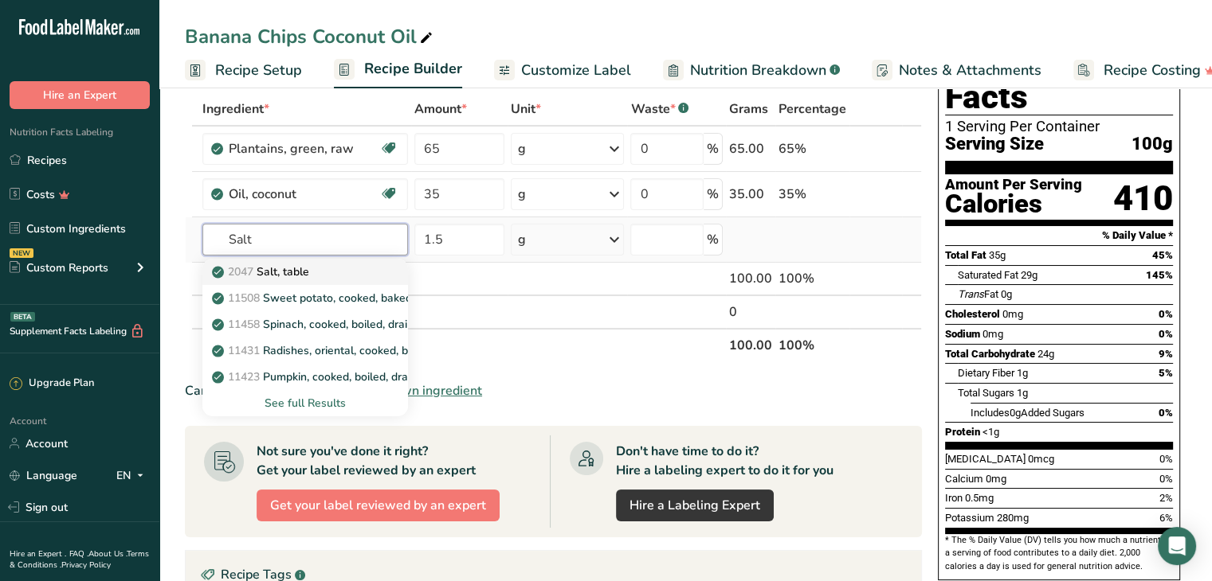
type input "Salt"
click at [336, 275] on div "2047 Salt, table" at bounding box center [292, 272] width 155 height 17
type input "Salt, table"
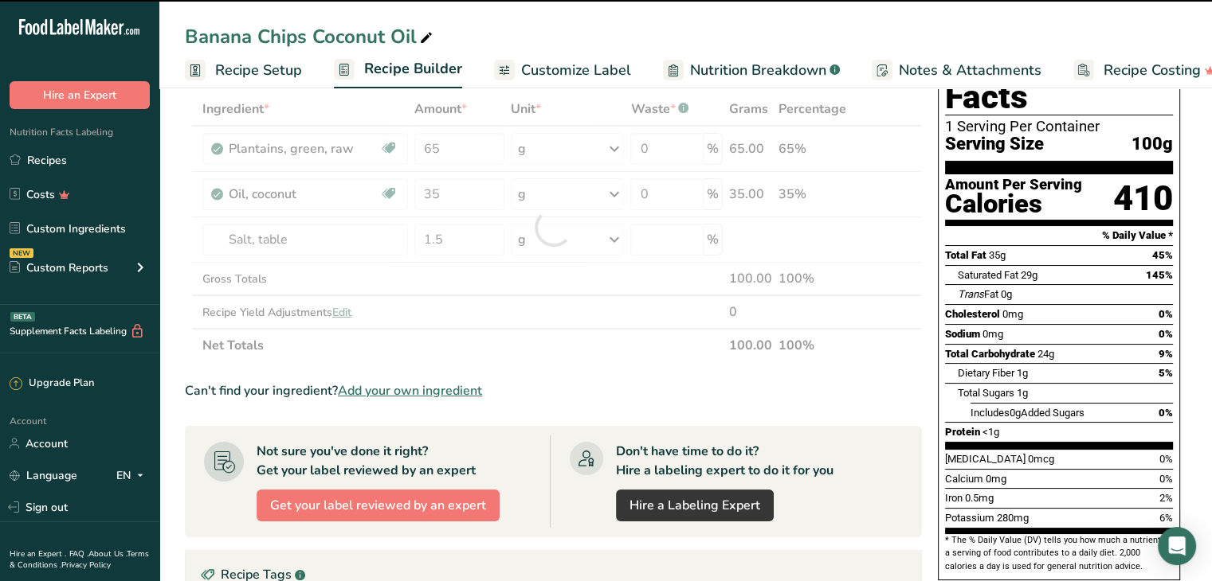
type input "0"
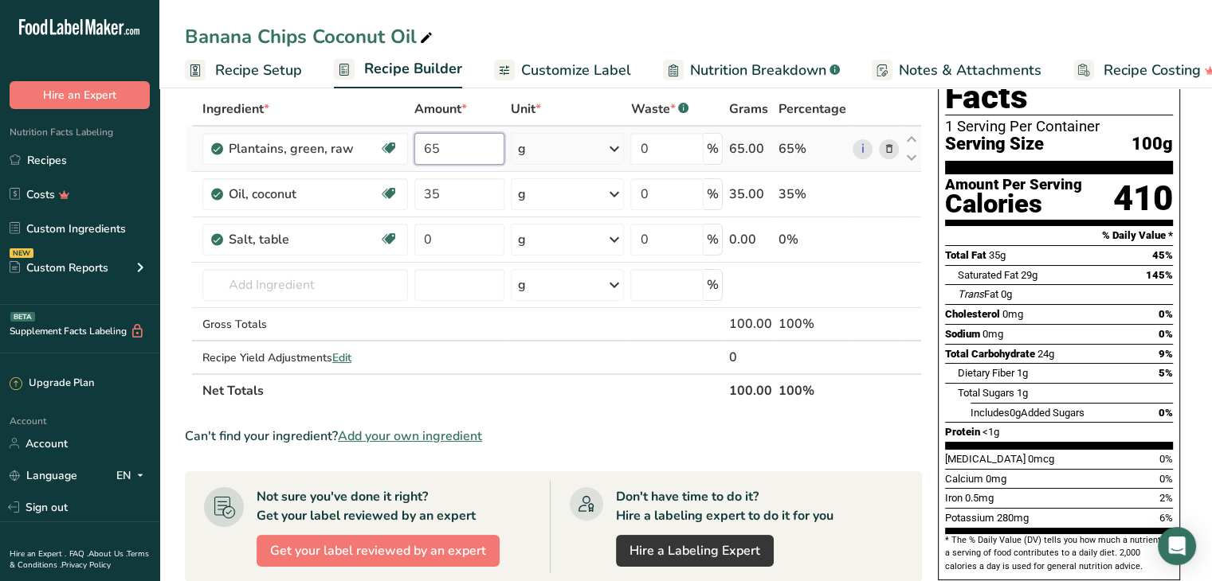
click at [449, 147] on input "65" at bounding box center [459, 149] width 91 height 32
drag, startPoint x: 443, startPoint y: 151, endPoint x: 420, endPoint y: 150, distance: 23.1
click at [420, 150] on input "65" at bounding box center [459, 149] width 91 height 32
click at [601, 111] on div "Ingredient * Amount * Unit * Waste * .a-a{fill:#347362;}.b-a{fill:#fff;} Grams …" at bounding box center [553, 249] width 737 height 315
click at [347, 358] on span "Edit" at bounding box center [341, 357] width 19 height 15
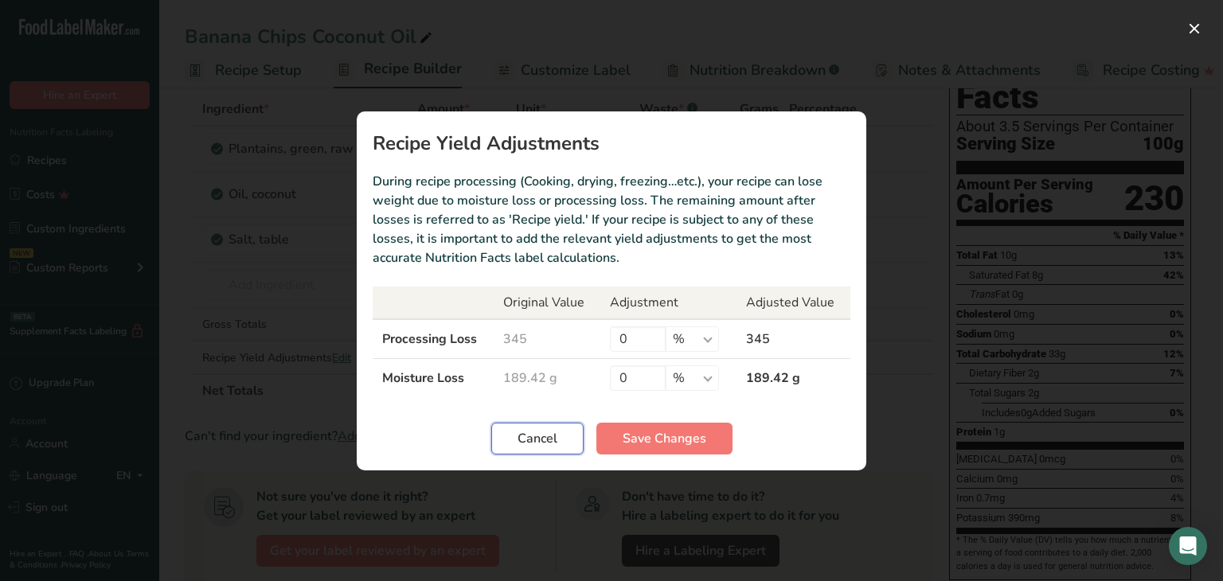
click at [542, 425] on button "Cancel" at bounding box center [537, 439] width 92 height 32
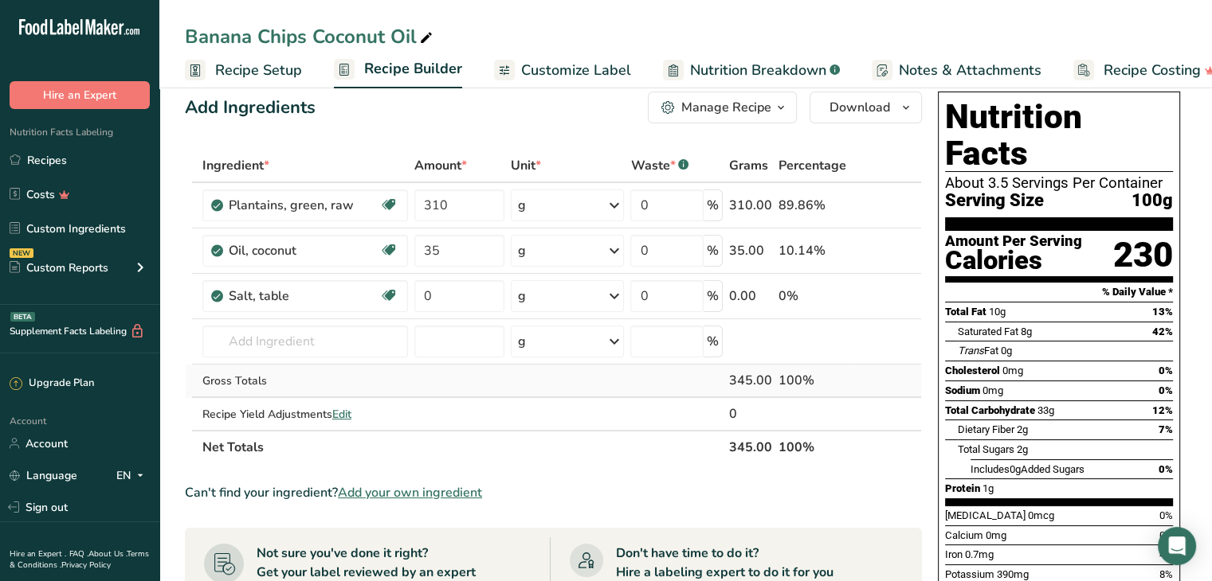
scroll to position [0, 0]
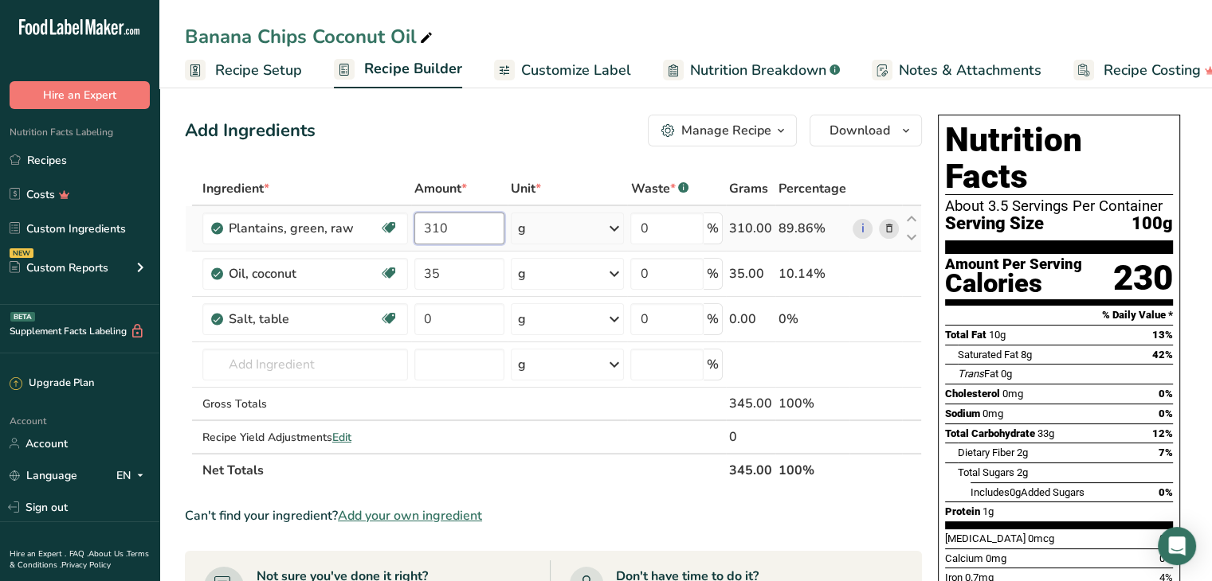
drag, startPoint x: 452, startPoint y: 225, endPoint x: 412, endPoint y: 231, distance: 40.2
click at [412, 231] on td "310" at bounding box center [459, 228] width 97 height 45
type input "65"
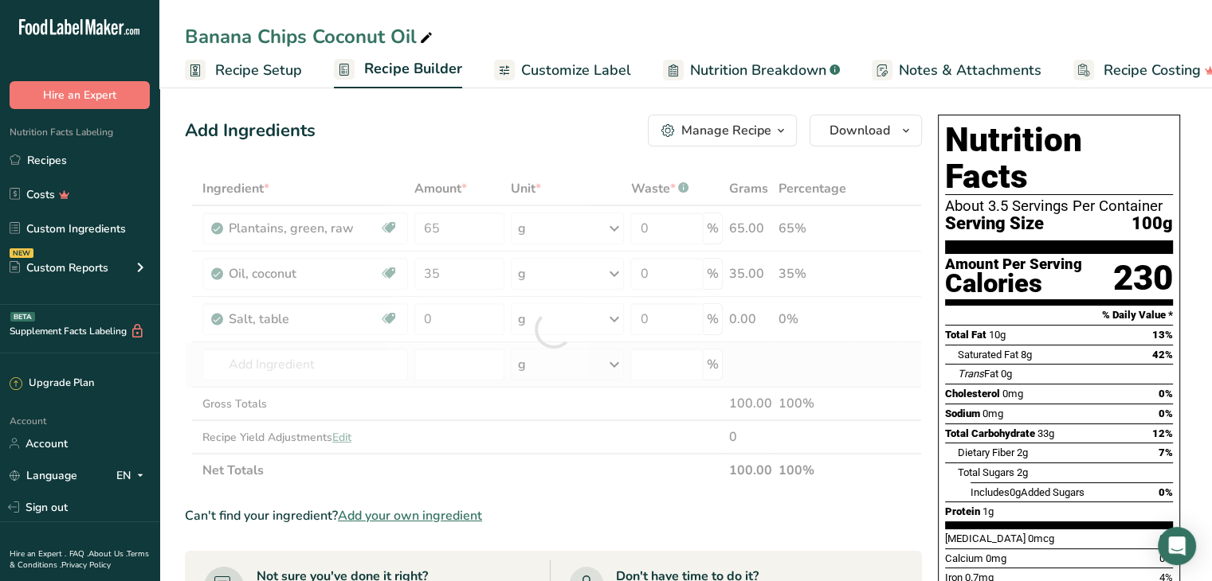
click at [525, 345] on div "Ingredient * Amount * Unit * Waste * .a-a{fill:#347362;}.b-a{fill:#fff;} Grams …" at bounding box center [553, 329] width 737 height 315
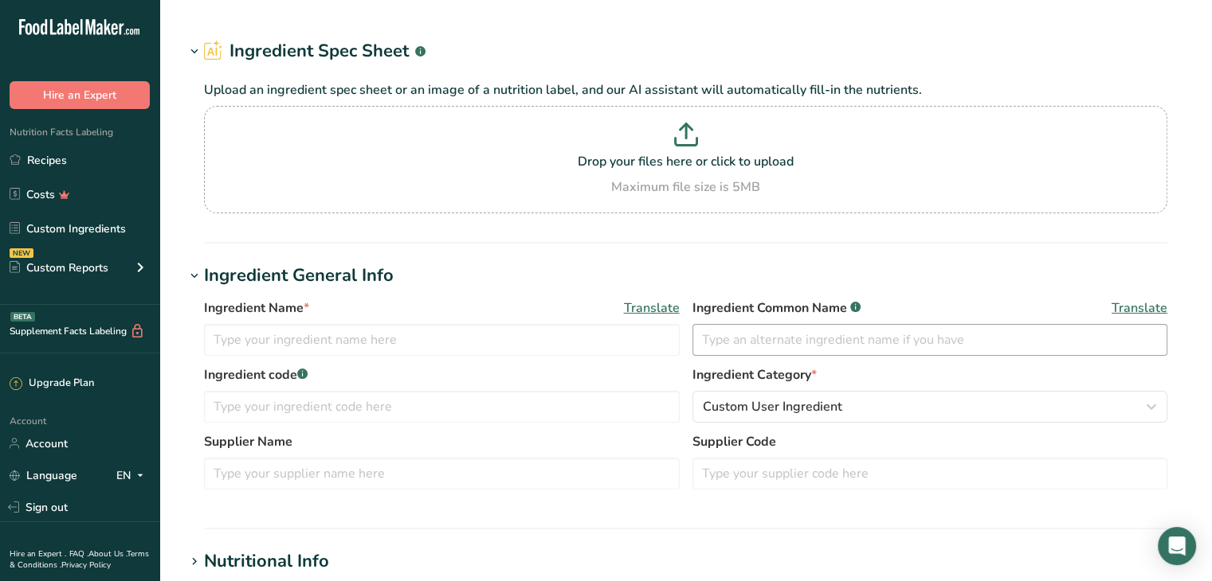
type input "Plantains, green, raw"
type input "Plantains"
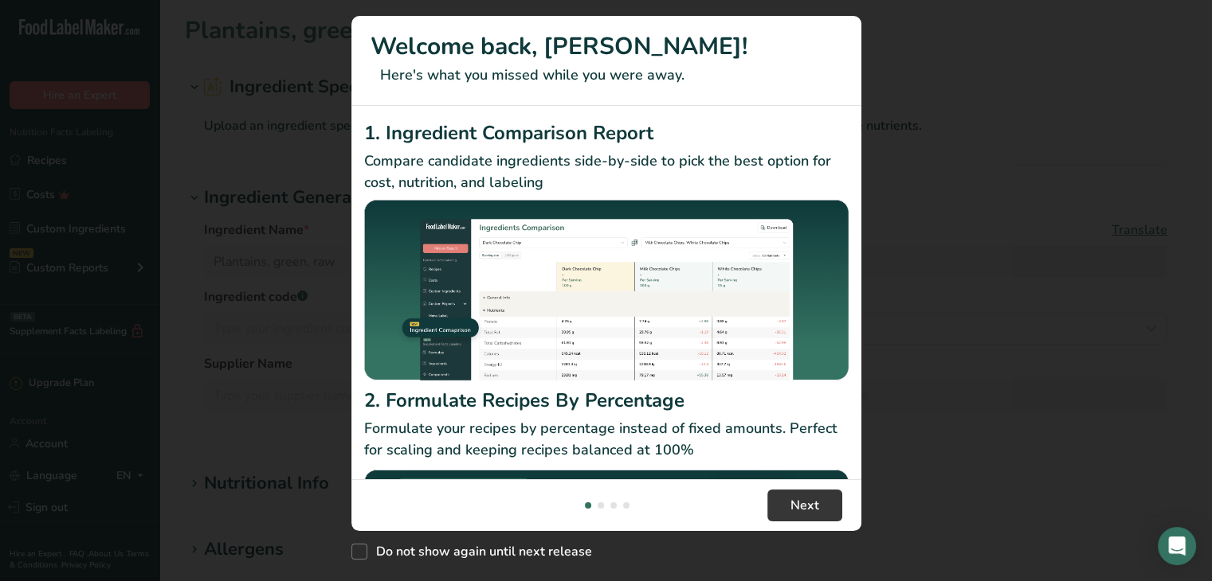
scroll to position [159, 0]
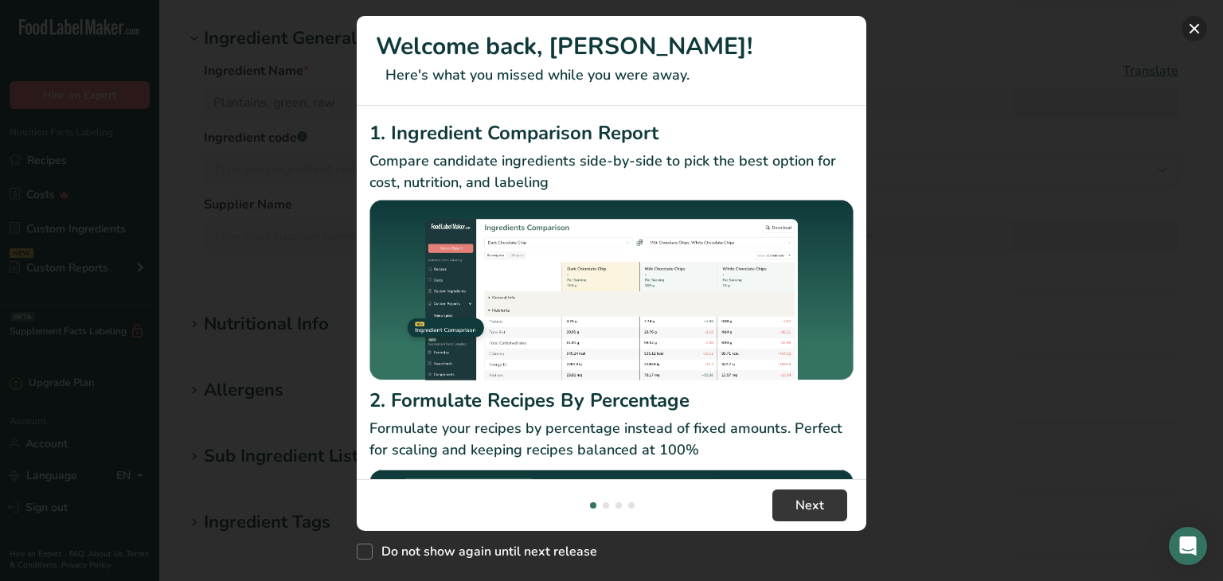
click at [1191, 28] on button "New Features" at bounding box center [1194, 28] width 25 height 25
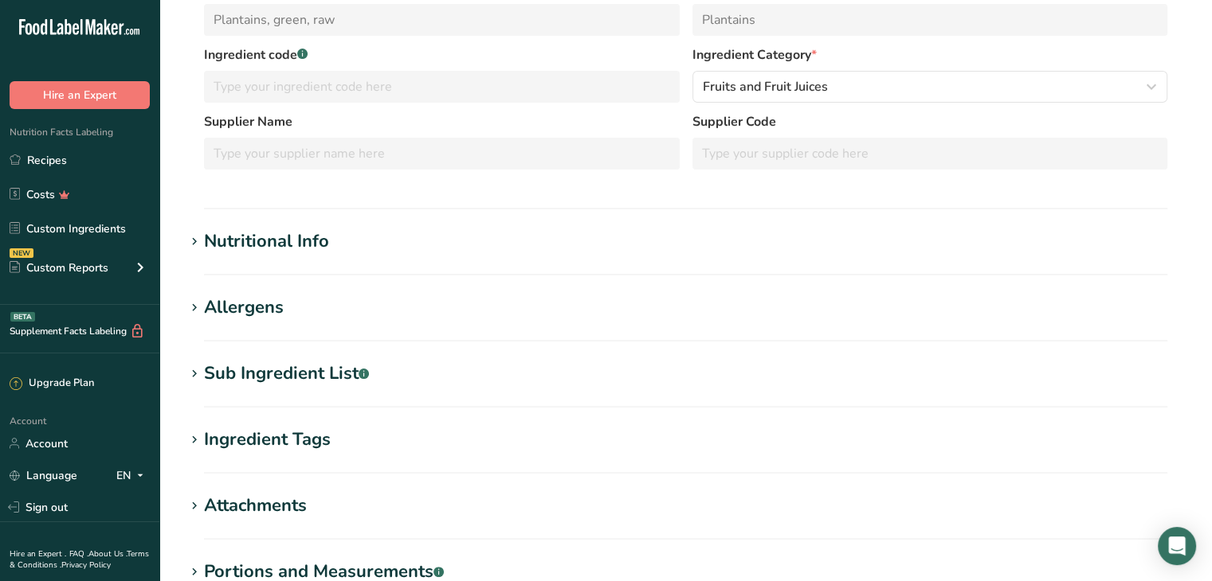
scroll to position [239, 0]
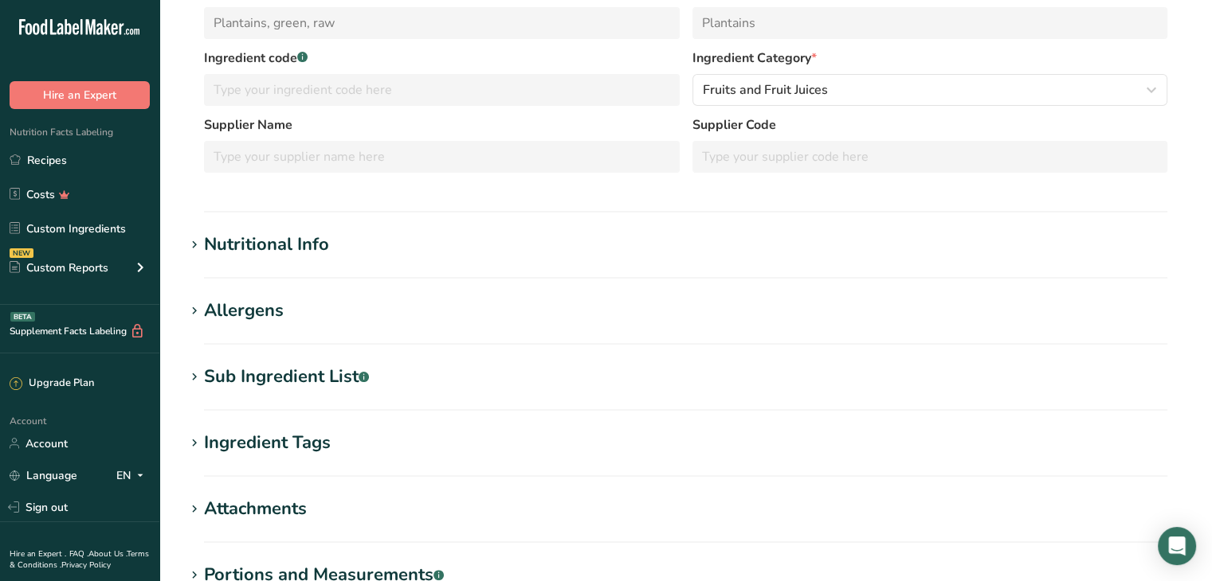
click at [313, 243] on div "Nutritional Info" at bounding box center [266, 245] width 125 height 26
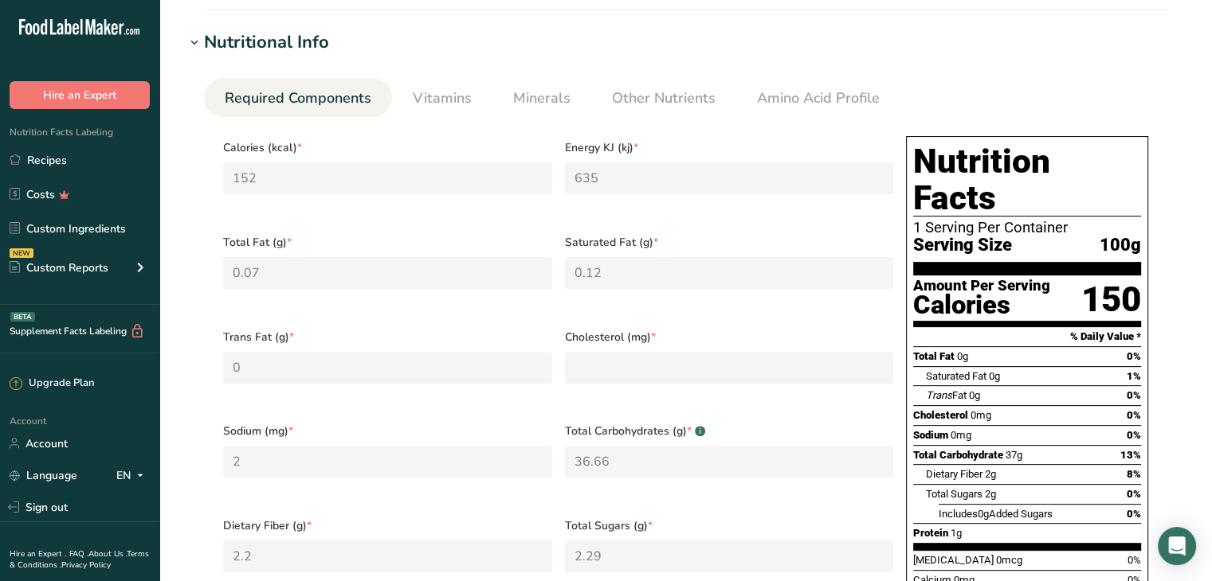
scroll to position [478, 0]
